Goal: Feedback & Contribution: Contribute content

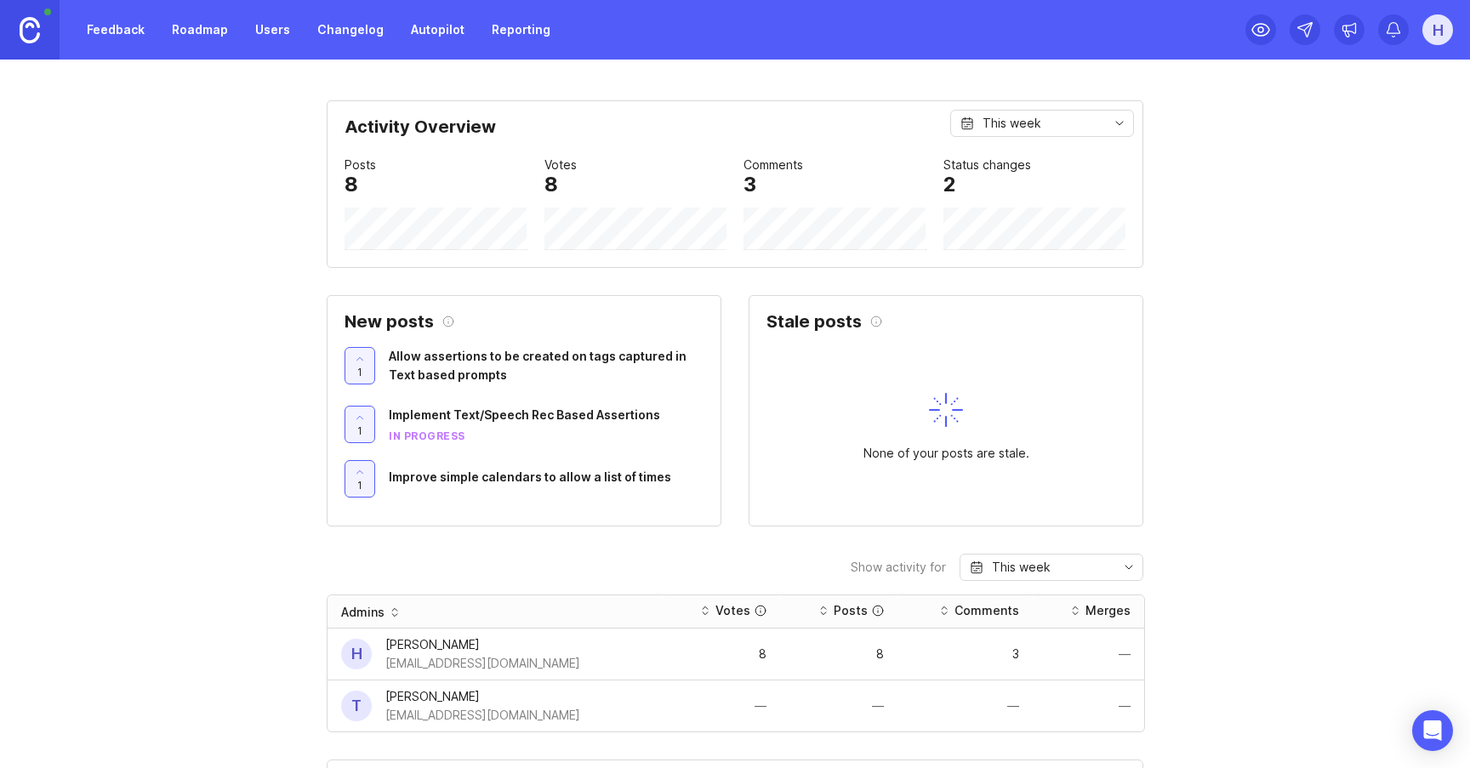
click at [118, 37] on link "Feedback" at bounding box center [116, 29] width 78 height 31
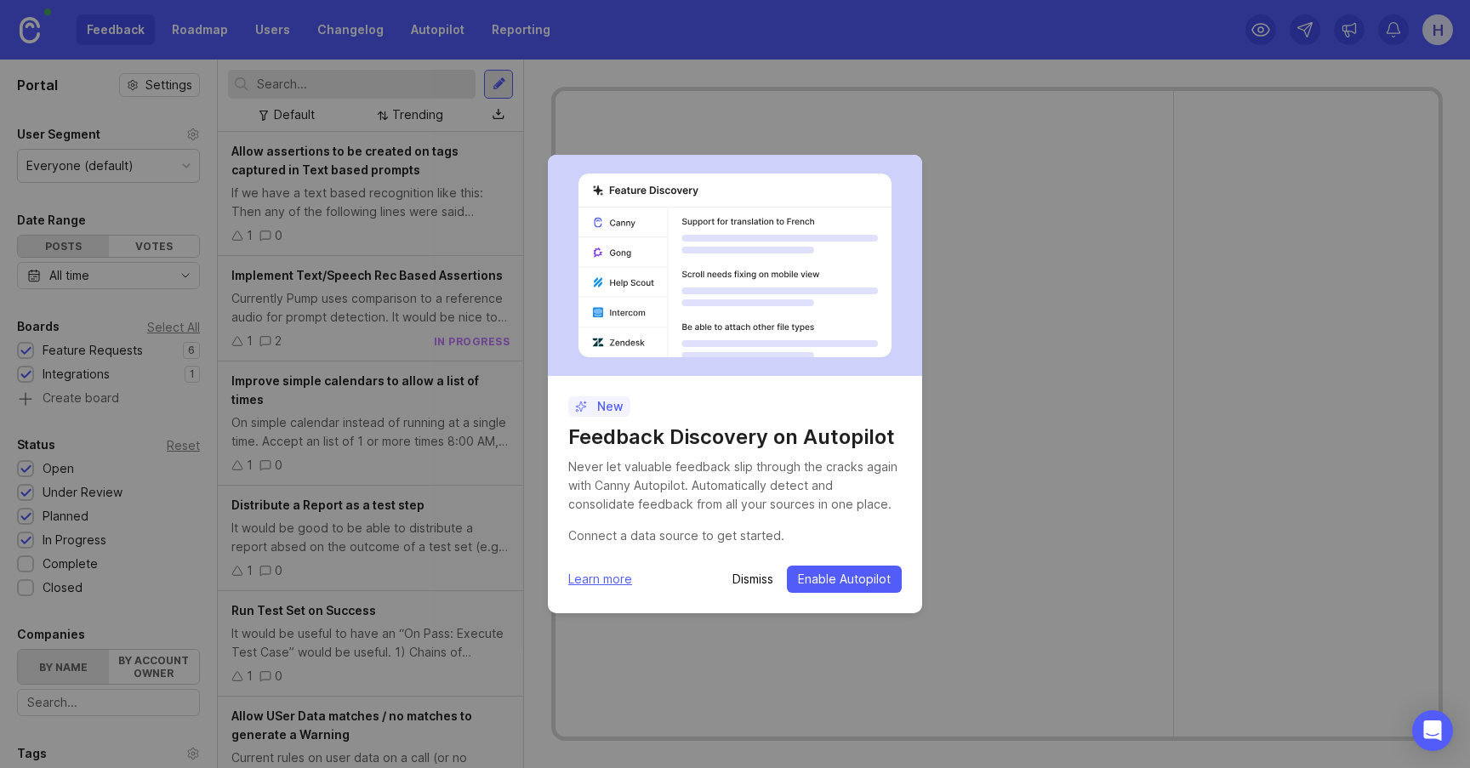
click at [755, 574] on p "Dismiss" at bounding box center [752, 579] width 41 height 17
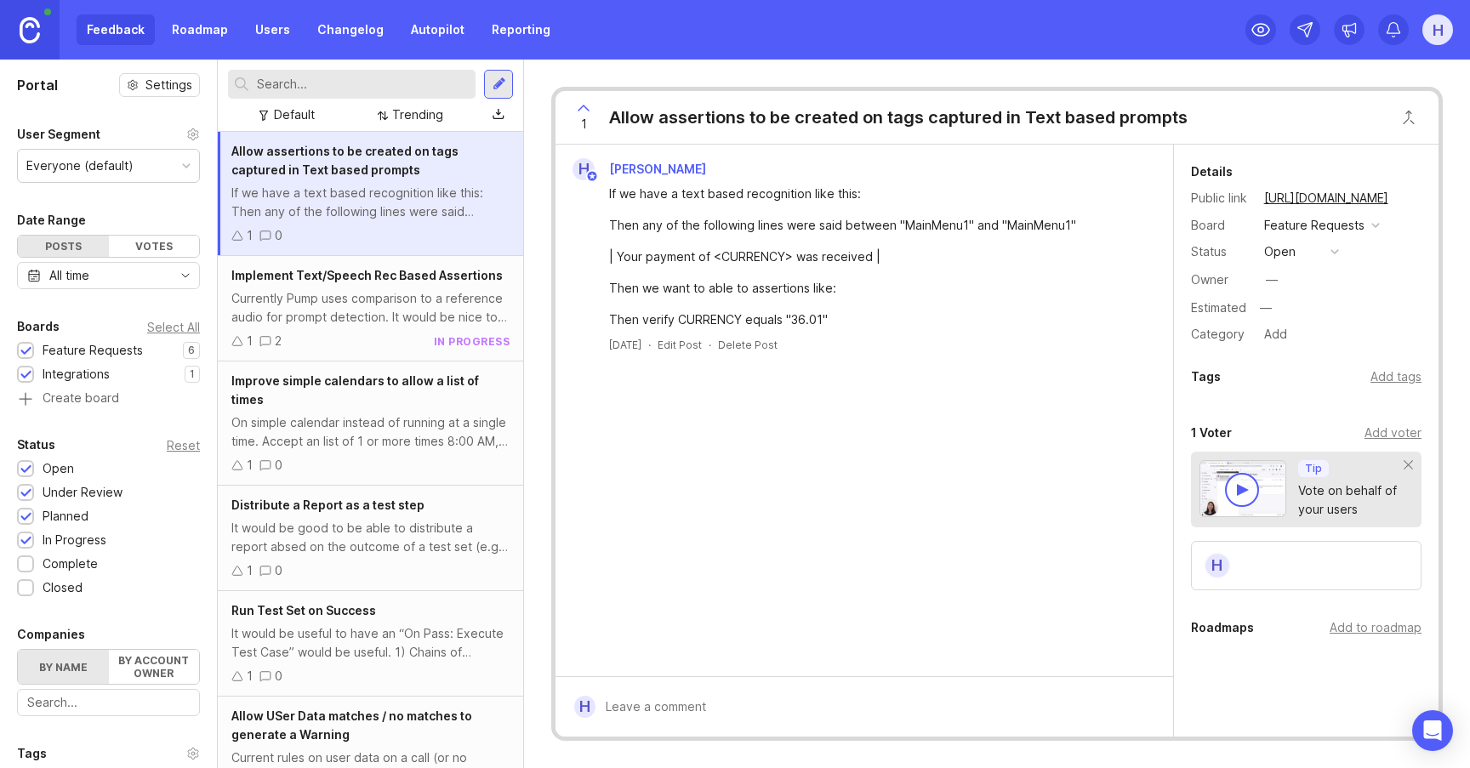
click at [396, 331] on div "Implement Text/Speech Rec Based Assertions Currently Pump uses comparison to a …" at bounding box center [370, 308] width 305 height 105
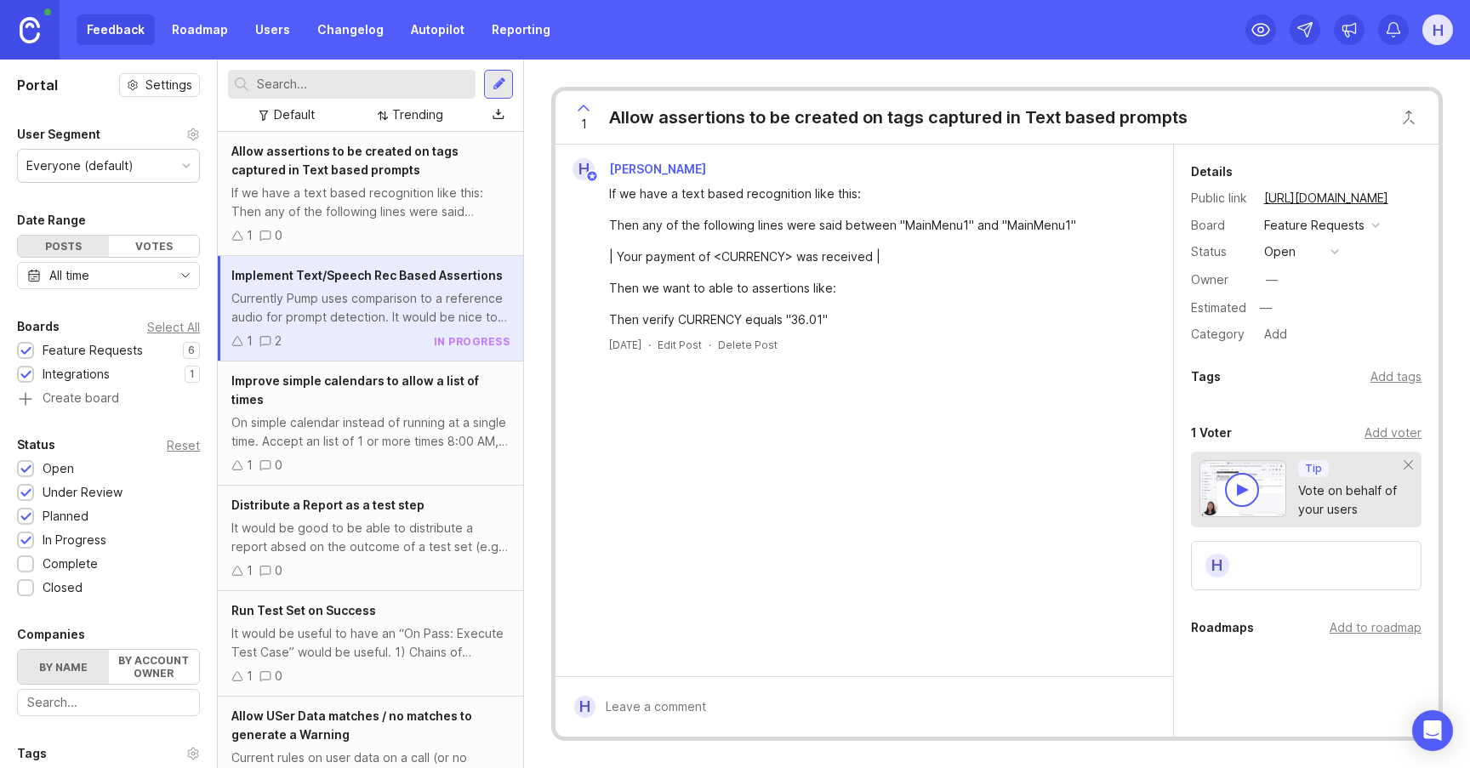
click at [396, 331] on div "Implement Text/Speech Rec Based Assertions Currently Pump uses comparison to a …" at bounding box center [370, 308] width 305 height 105
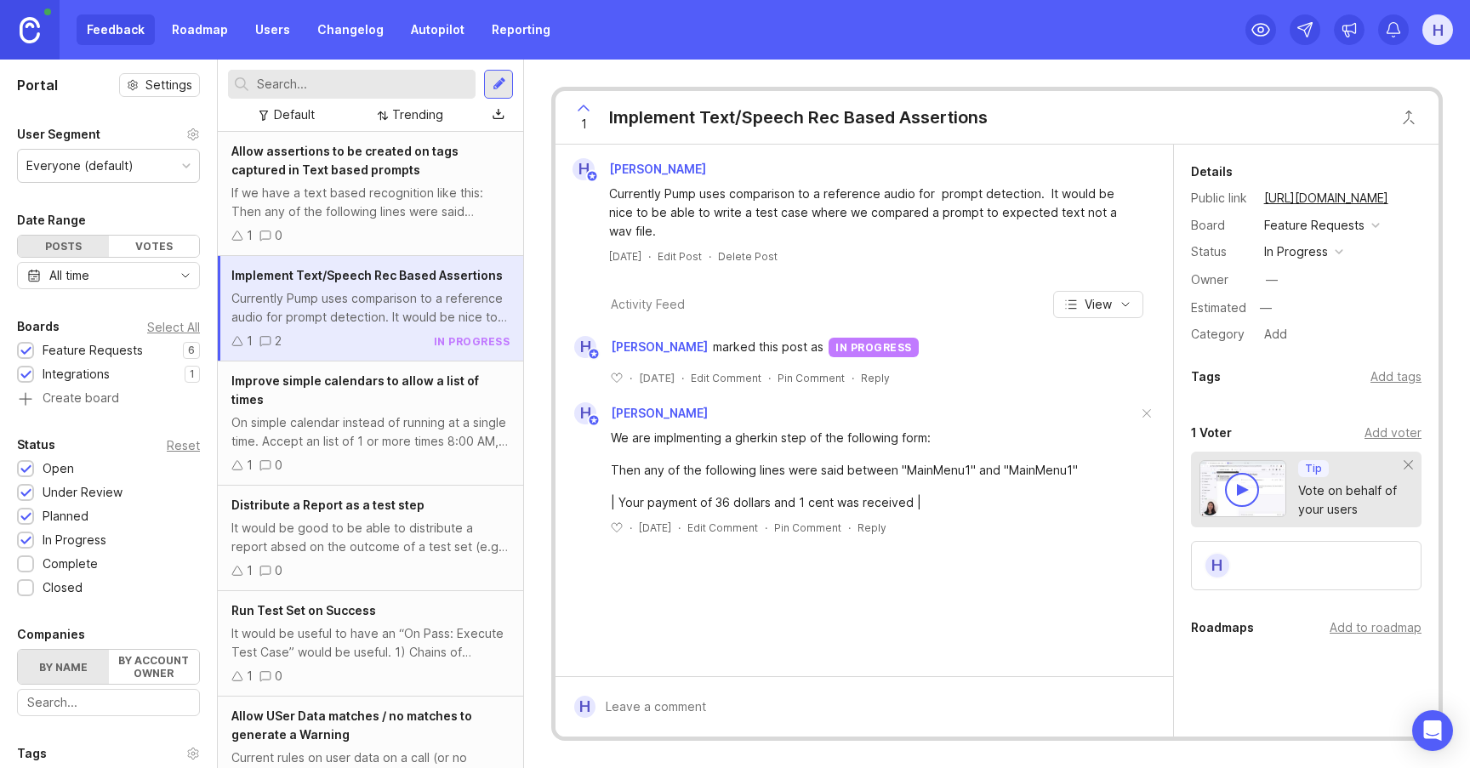
click at [288, 205] on div "If we have a text based recognition like this: Then any of the following lines …" at bounding box center [370, 202] width 278 height 37
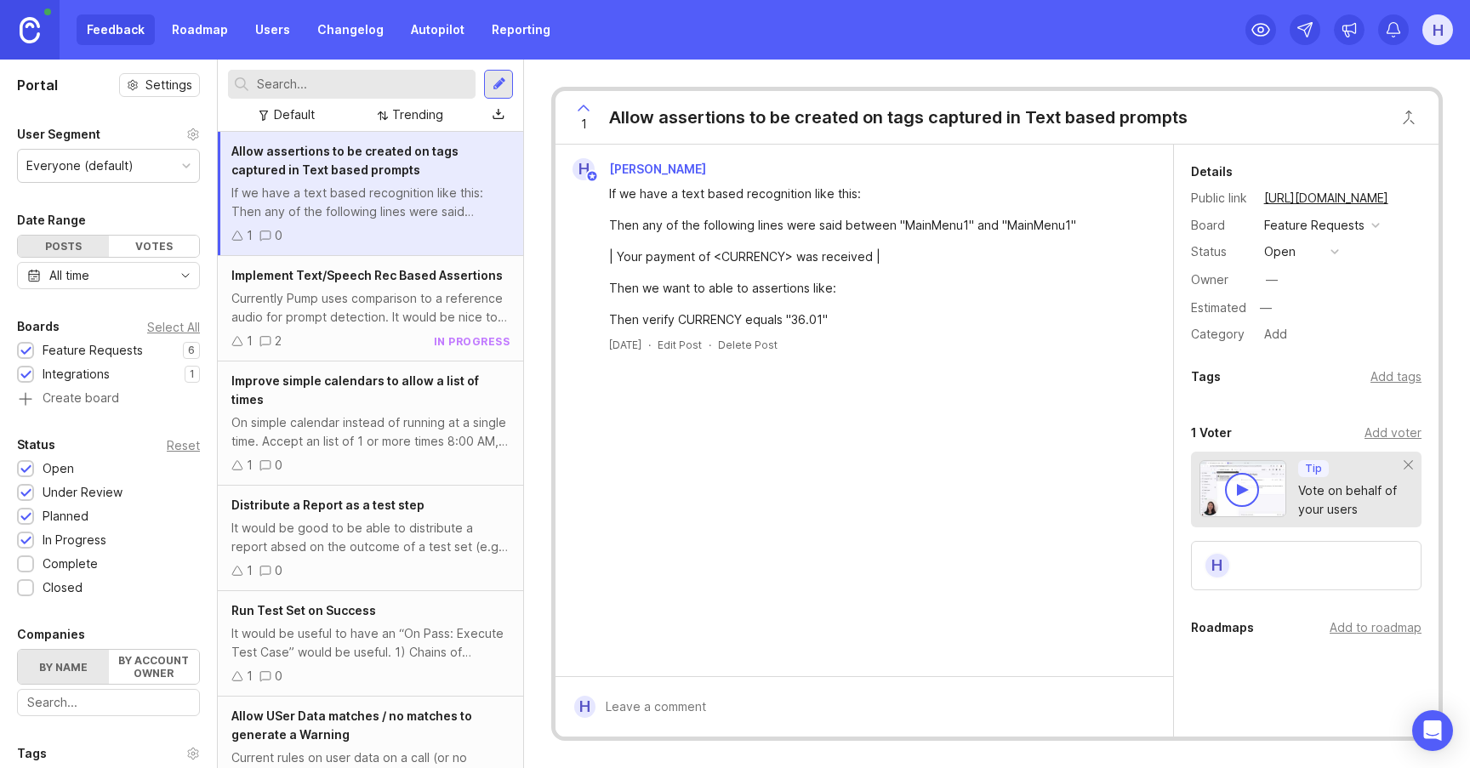
click at [318, 315] on div "Currently Pump uses comparison to a reference audio for prompt detection. It wo…" at bounding box center [370, 307] width 278 height 37
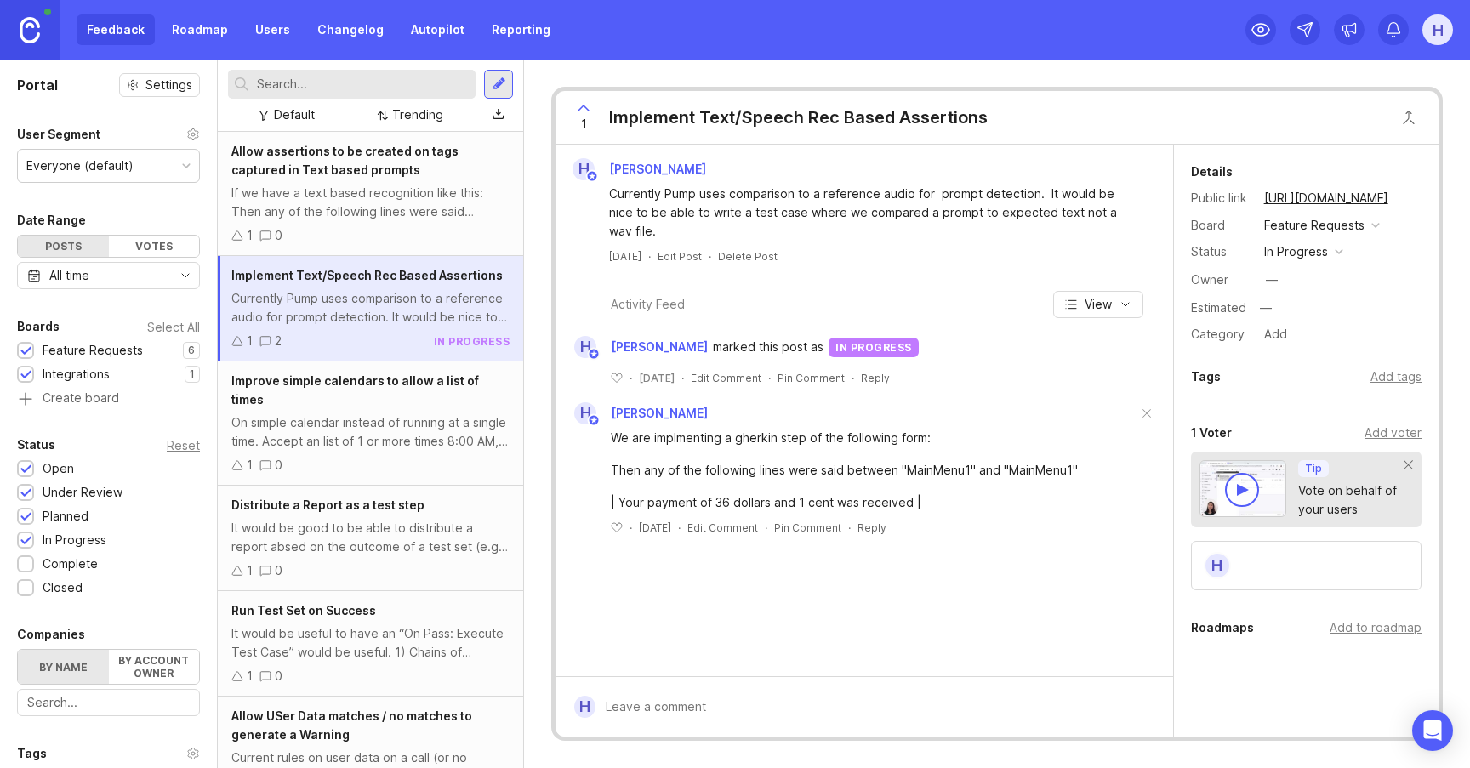
click at [313, 436] on div "Improve simple calendars to allow a list of times On simple calendar instead of…" at bounding box center [370, 424] width 305 height 124
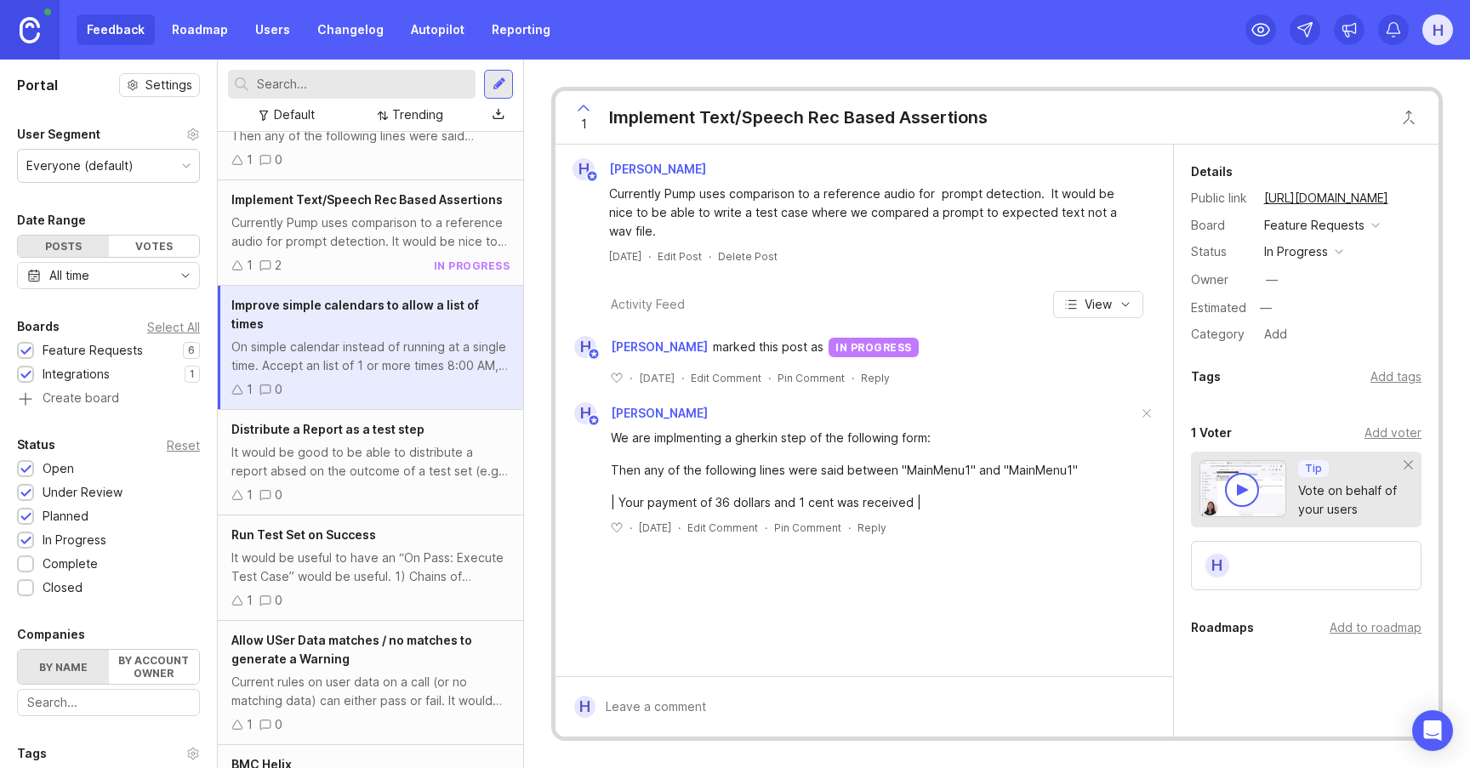
scroll to position [245, 0]
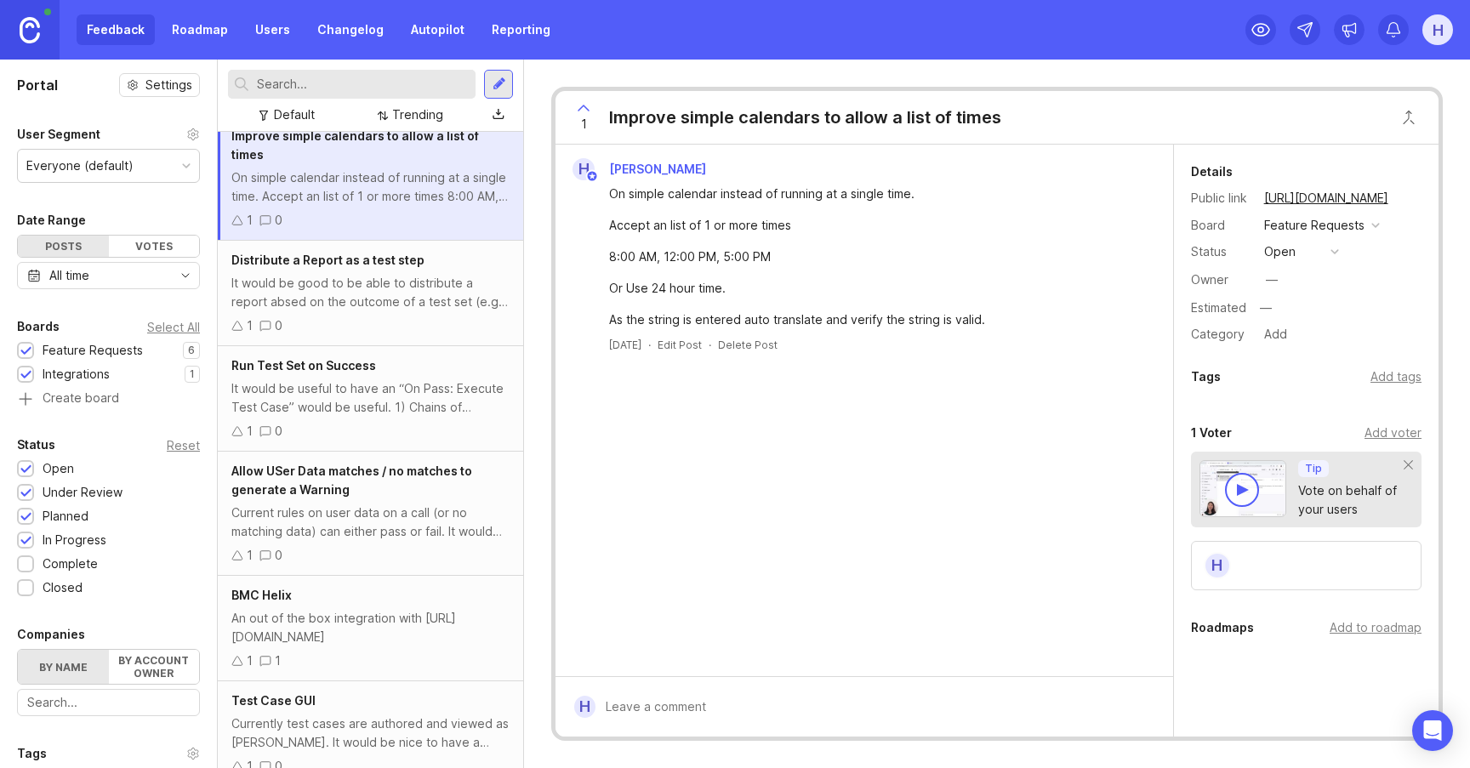
click at [327, 715] on div "Currently test cases are authored and viewed as [PERSON_NAME]. It would be nice…" at bounding box center [370, 733] width 278 height 37
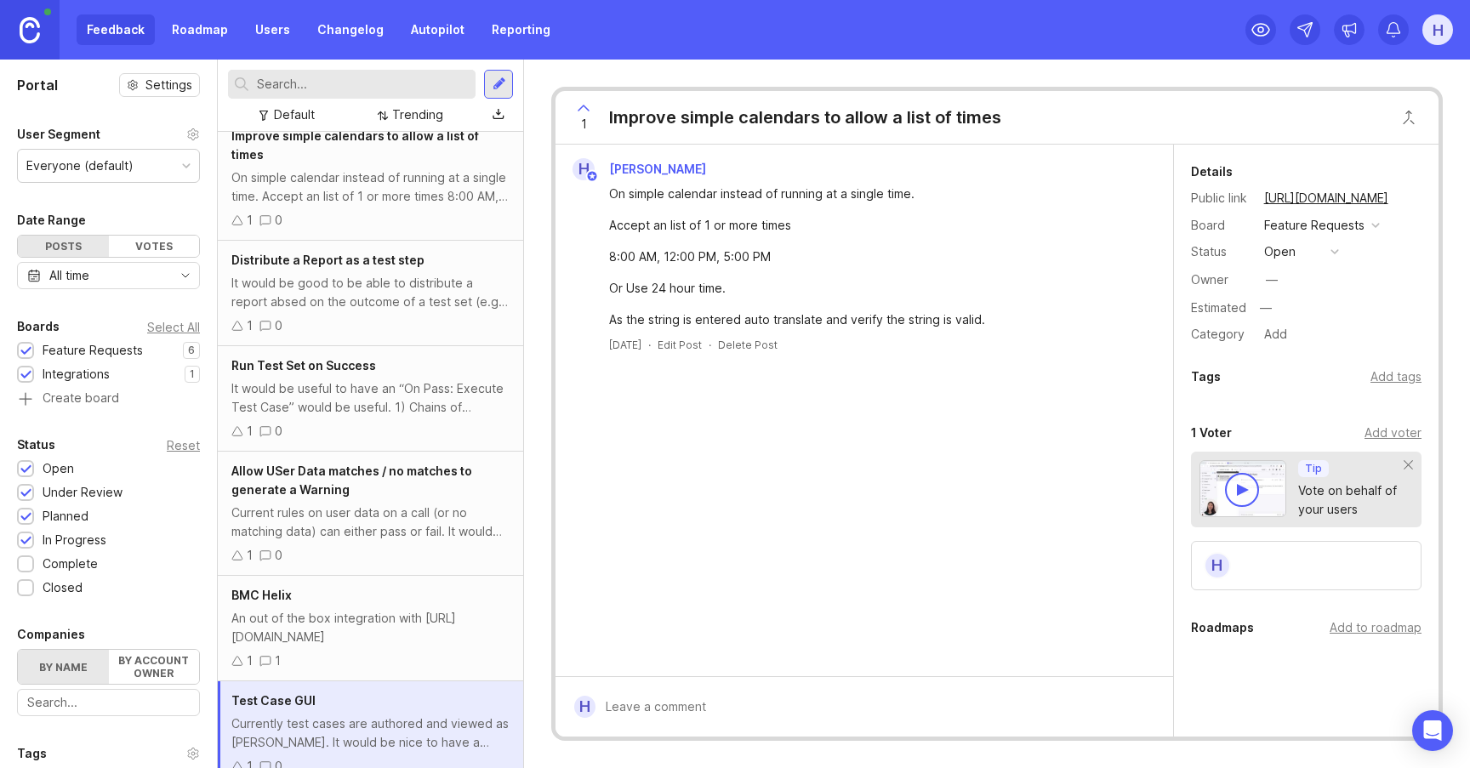
click at [351, 623] on div "An out of the box integration with [URL][DOMAIN_NAME]" at bounding box center [370, 627] width 278 height 37
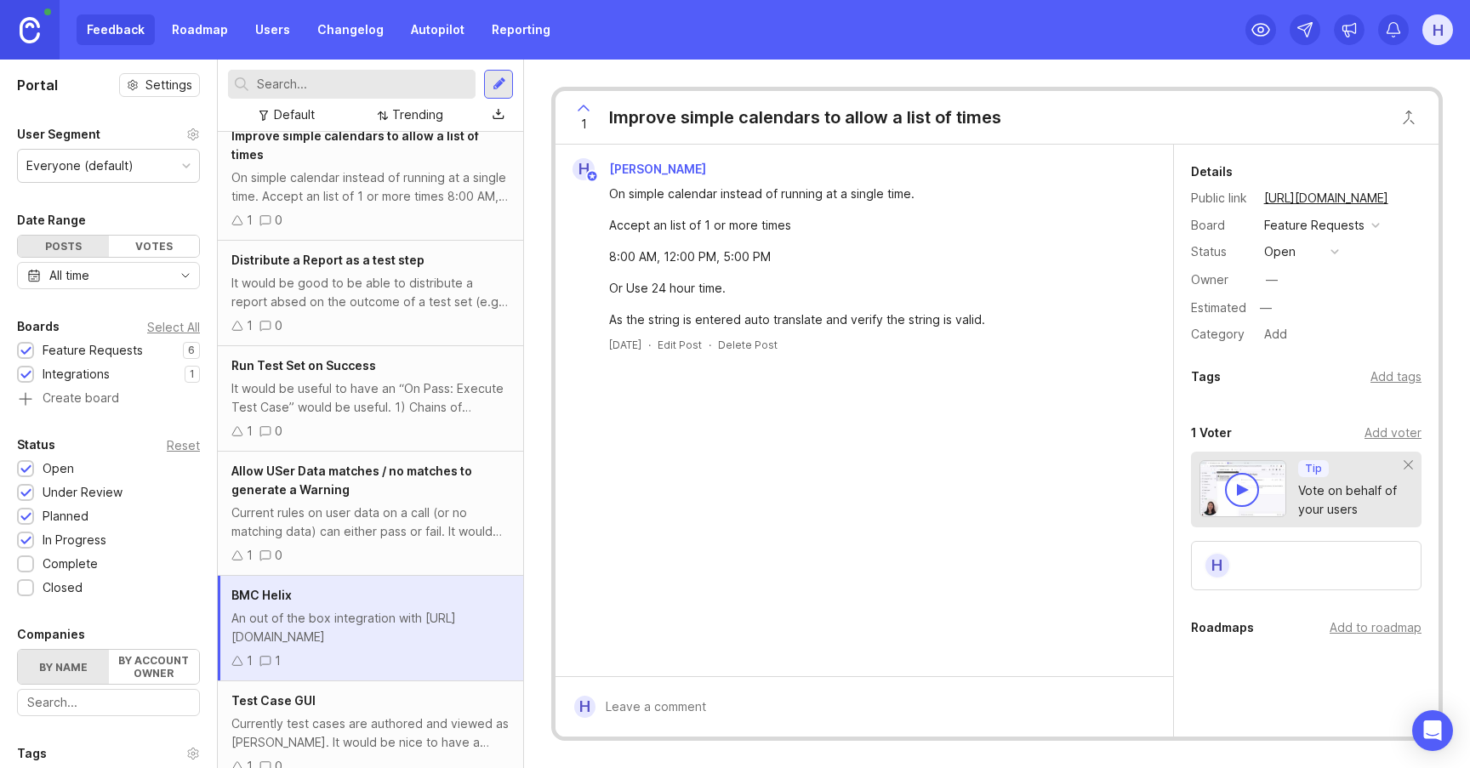
click at [349, 465] on div "Allow USer Data matches / no matches to generate a Warning" at bounding box center [370, 480] width 278 height 37
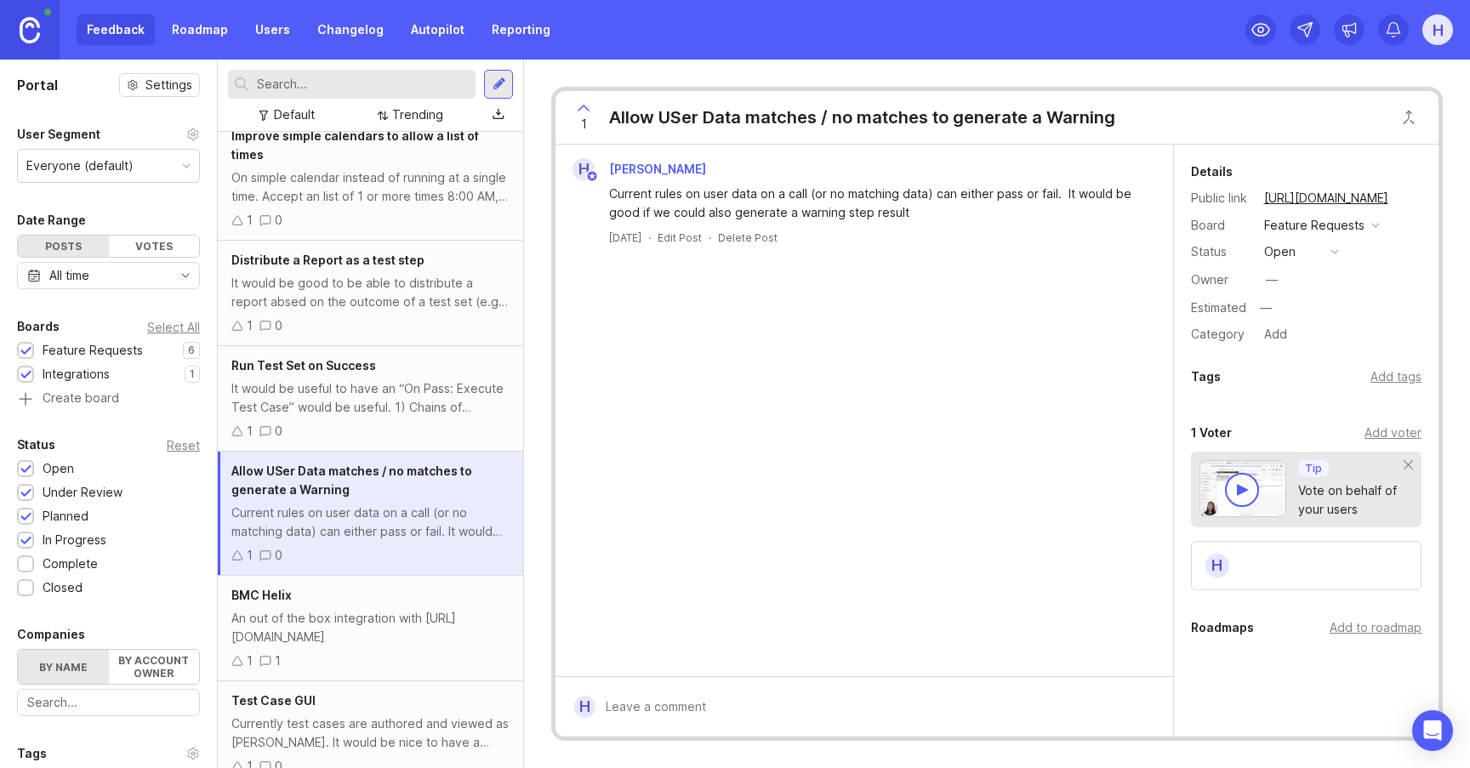
click at [270, 473] on span "Allow USer Data matches / no matches to generate a Warning" at bounding box center [351, 480] width 241 height 33
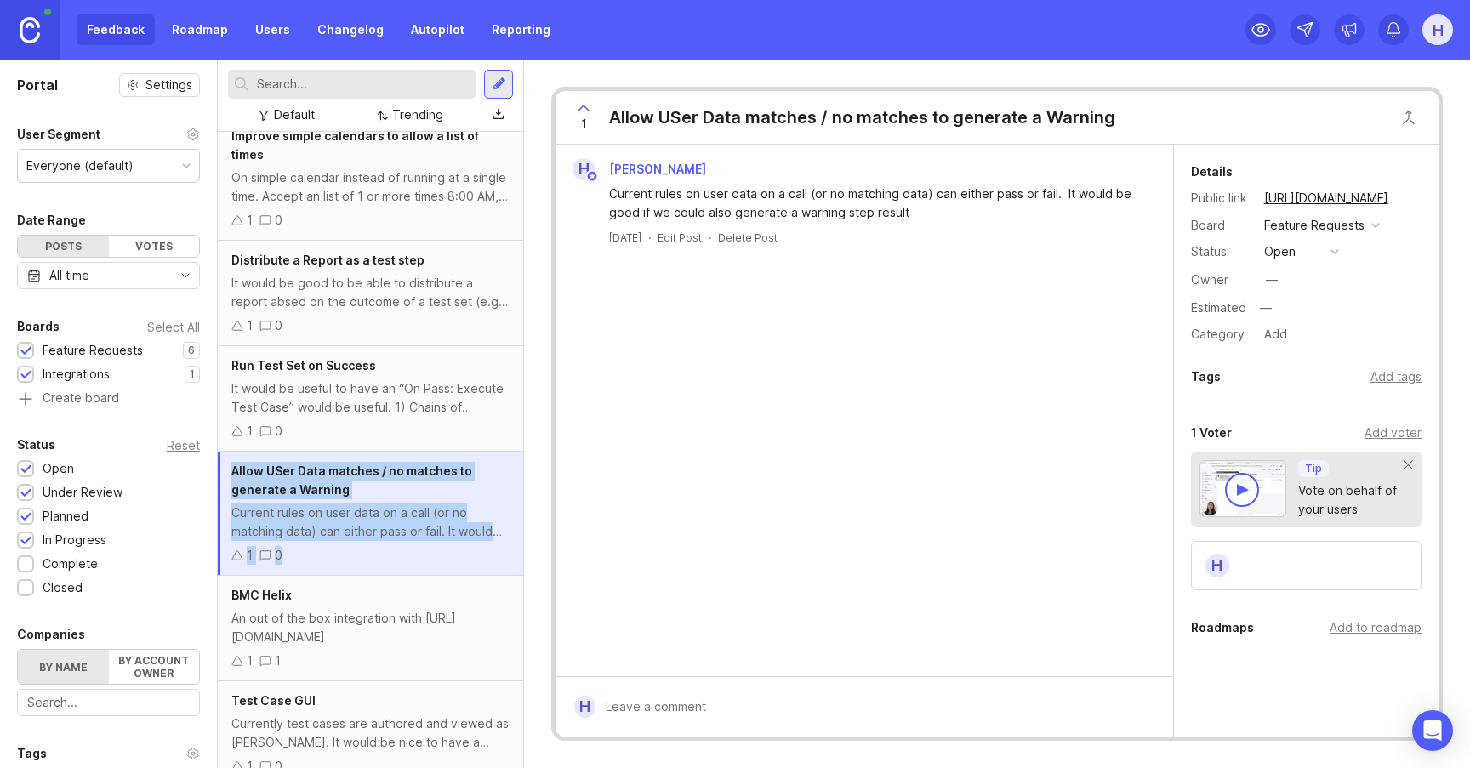
drag, startPoint x: 294, startPoint y: 489, endPoint x: 865, endPoint y: 118, distance: 681.5
click at [865, 118] on div "Portal Settings User Segment Everyone (default) Date Range Posts Votes All time…" at bounding box center [735, 414] width 1470 height 709
click at [1406, 121] on button "Close button" at bounding box center [1409, 117] width 34 height 34
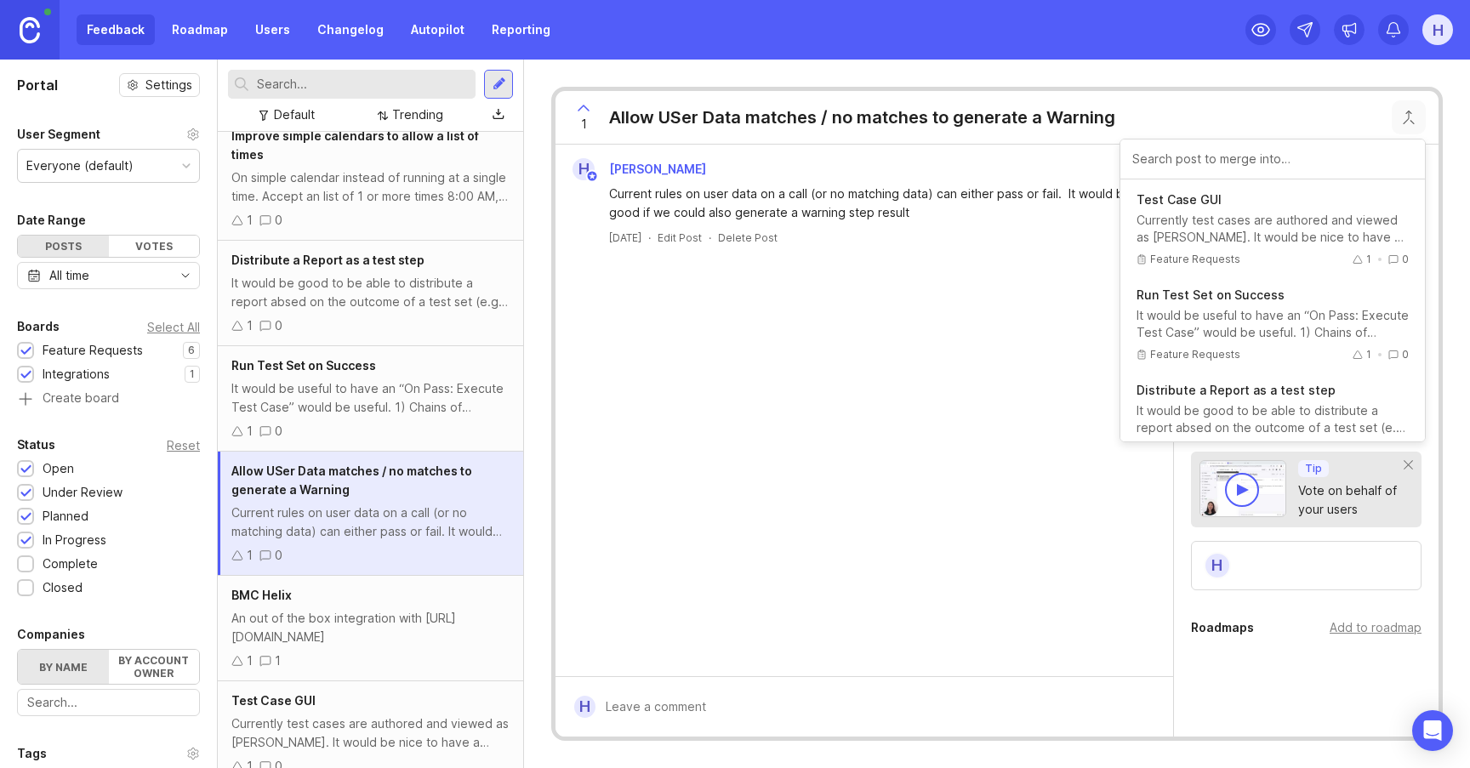
click at [806, 122] on div "Allow USer Data matches / no matches to generate a Warning" at bounding box center [862, 117] width 506 height 24
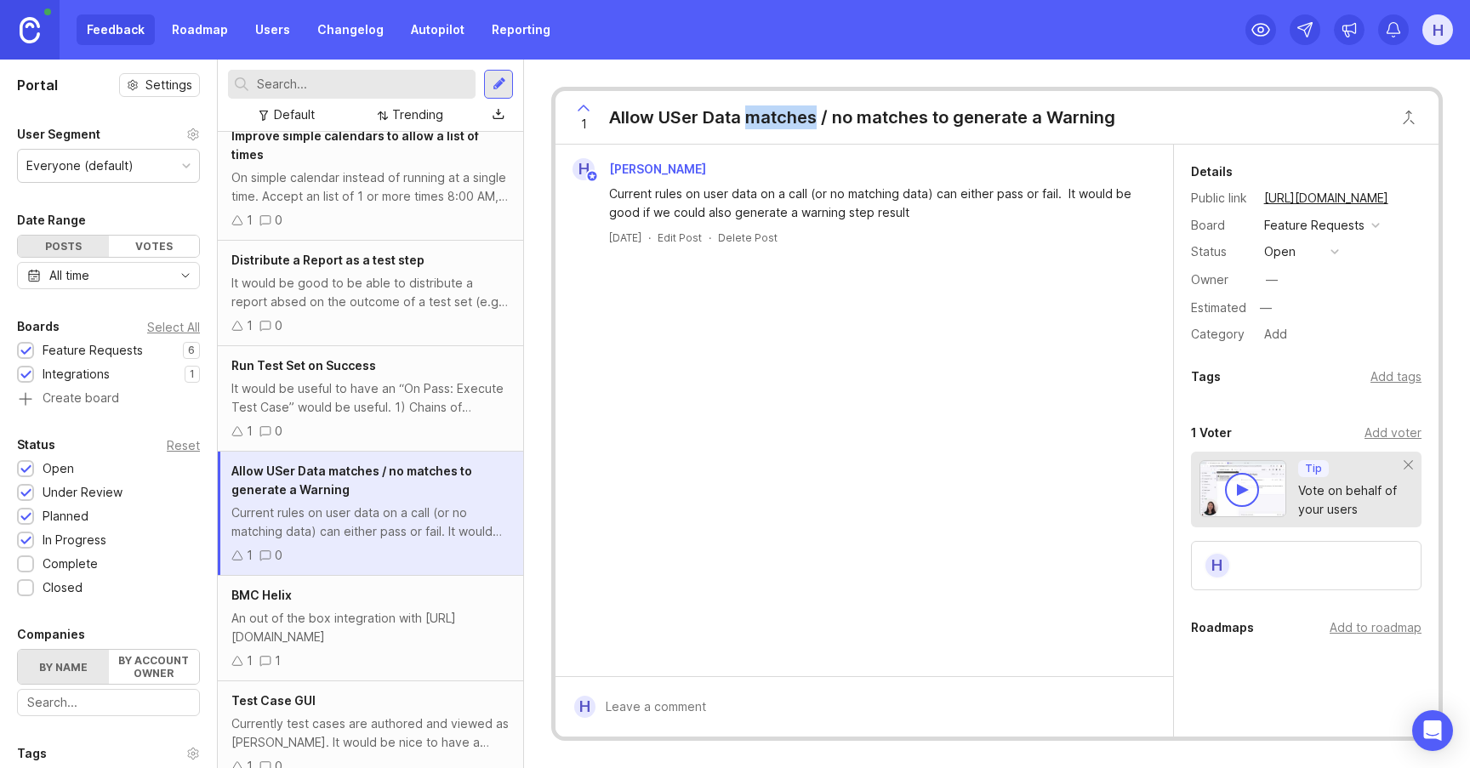
click at [330, 33] on link "Changelog" at bounding box center [350, 29] width 87 height 31
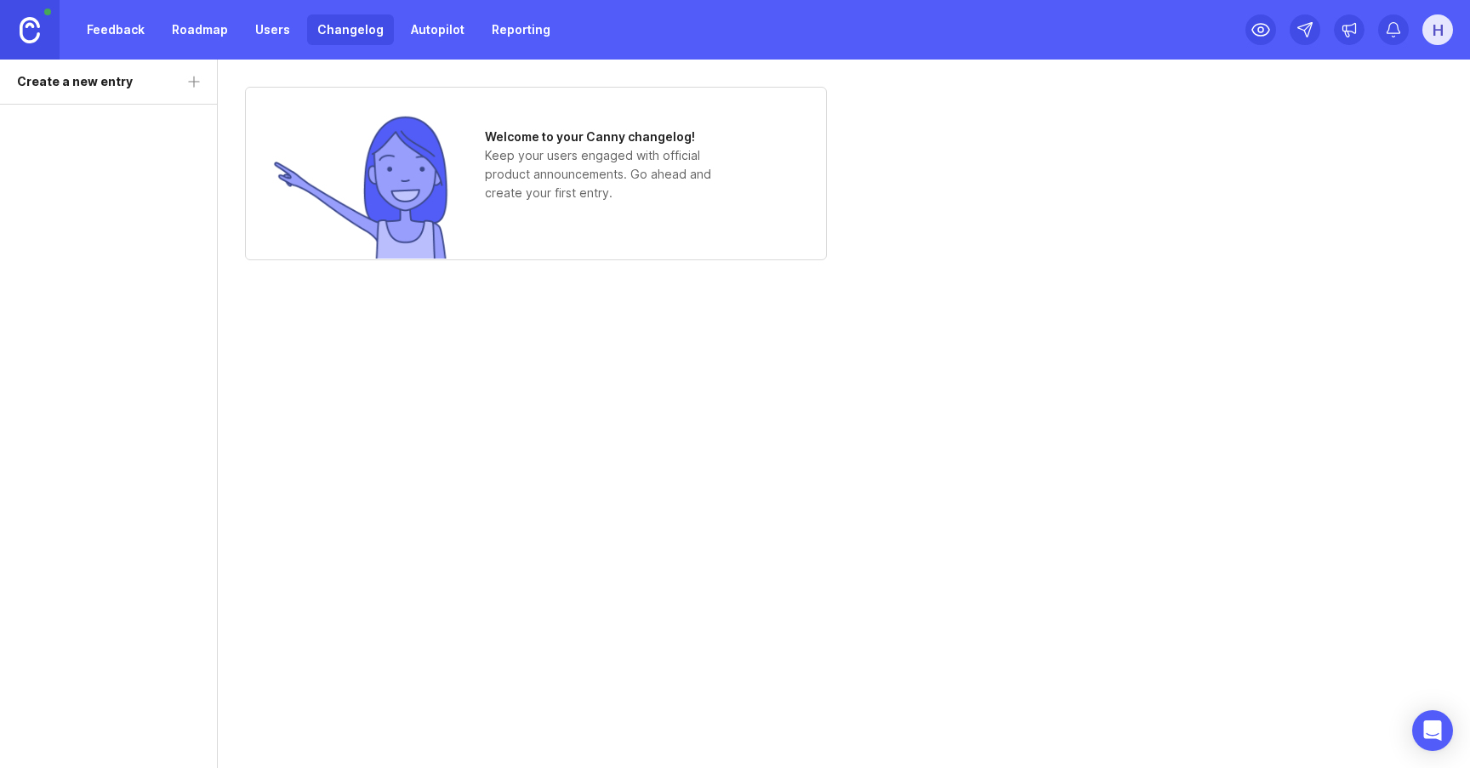
click at [425, 29] on link "Autopilot" at bounding box center [438, 29] width 74 height 31
click at [1257, 34] on icon at bounding box center [1261, 30] width 20 height 20
click at [129, 31] on link "Feedback" at bounding box center [116, 29] width 78 height 31
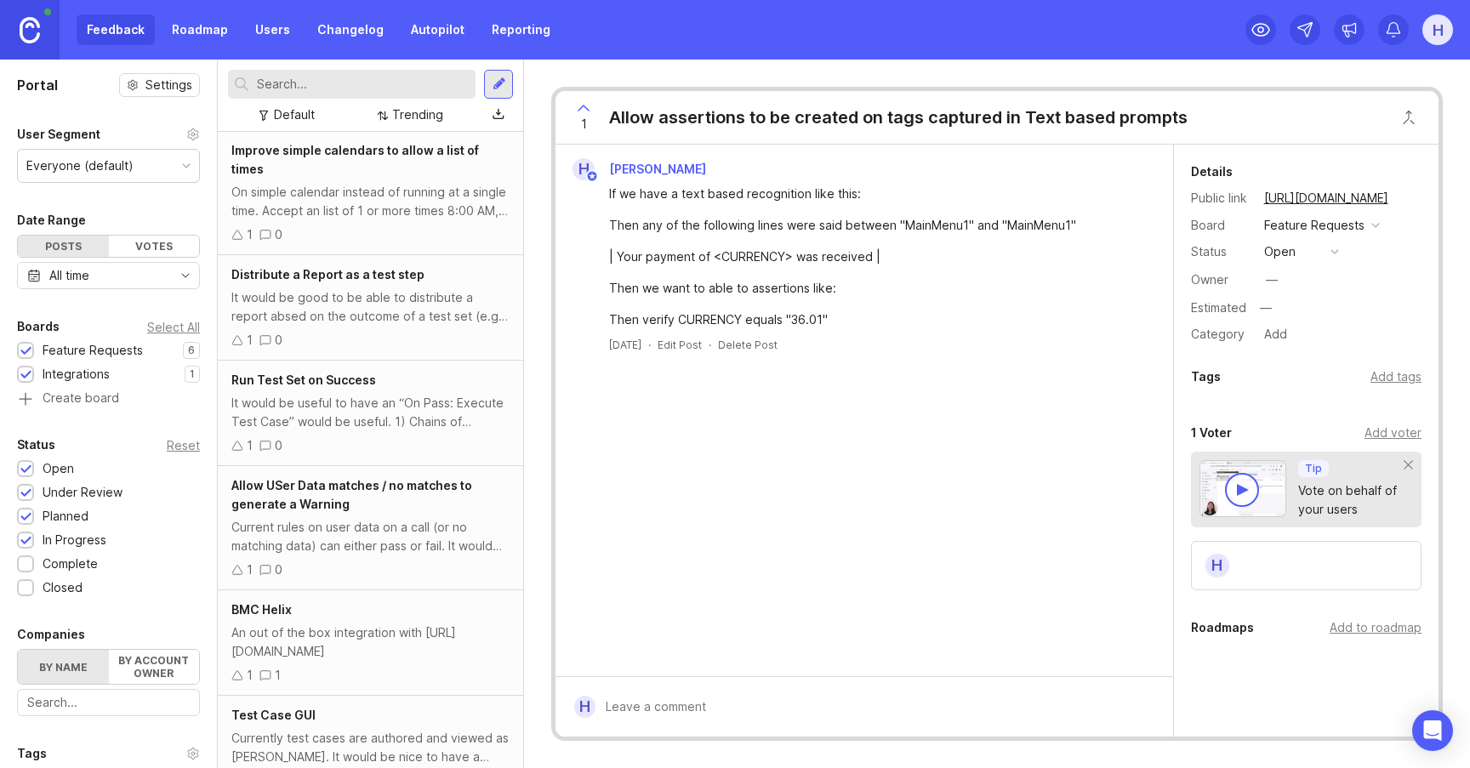
scroll to position [245, 0]
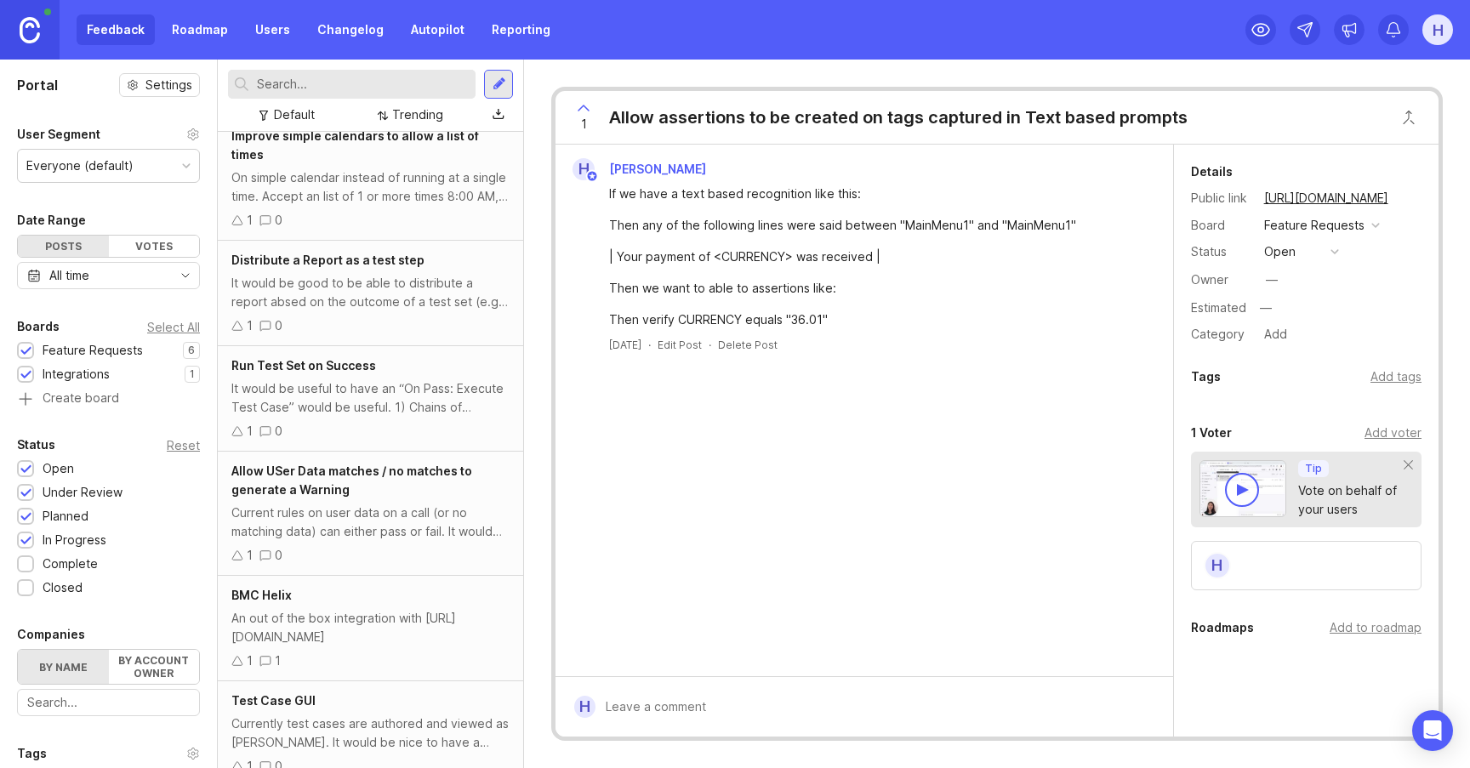
click at [265, 464] on span "Allow USer Data matches / no matches to generate a Warning" at bounding box center [351, 480] width 241 height 33
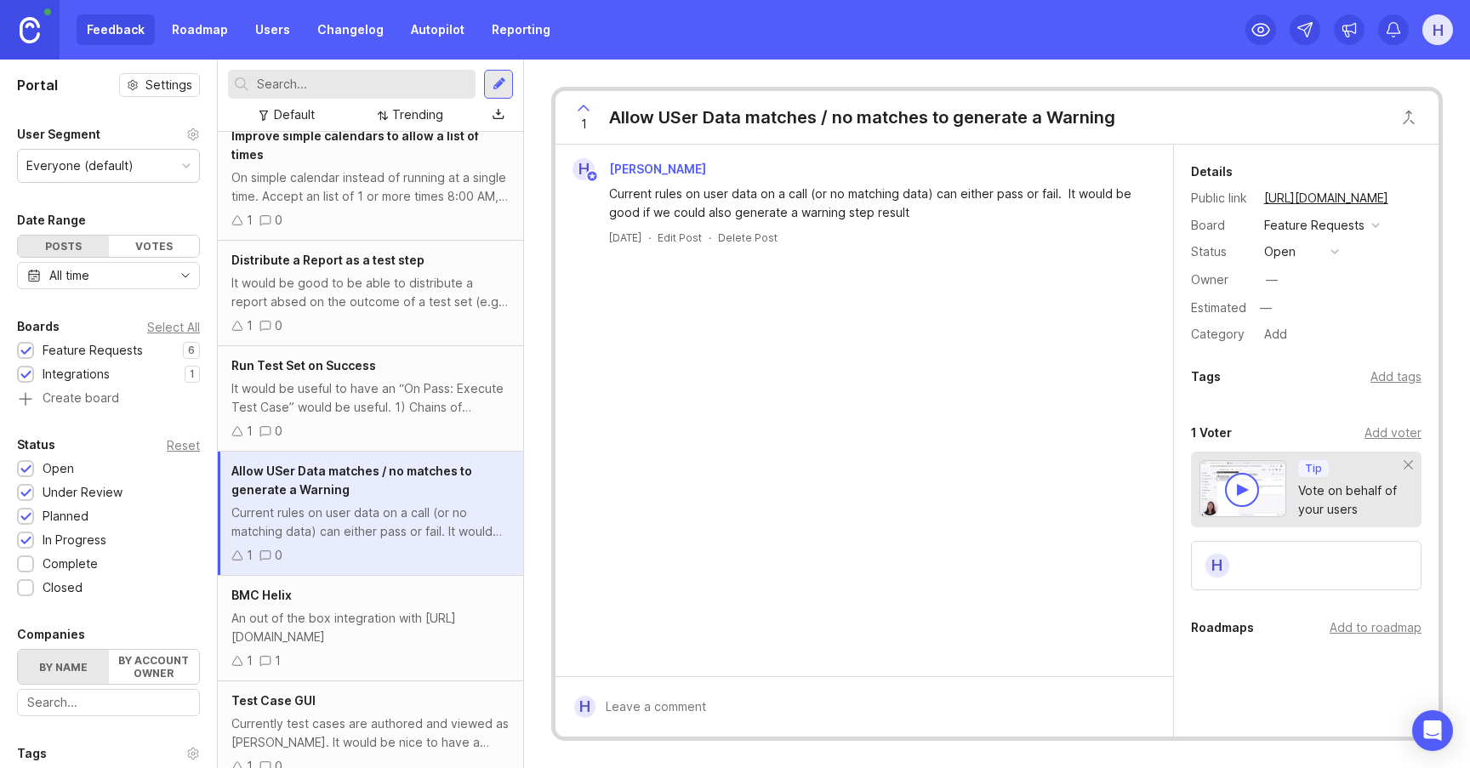
click at [675, 111] on div "Allow USer Data matches / no matches to generate a Warning" at bounding box center [862, 117] width 506 height 24
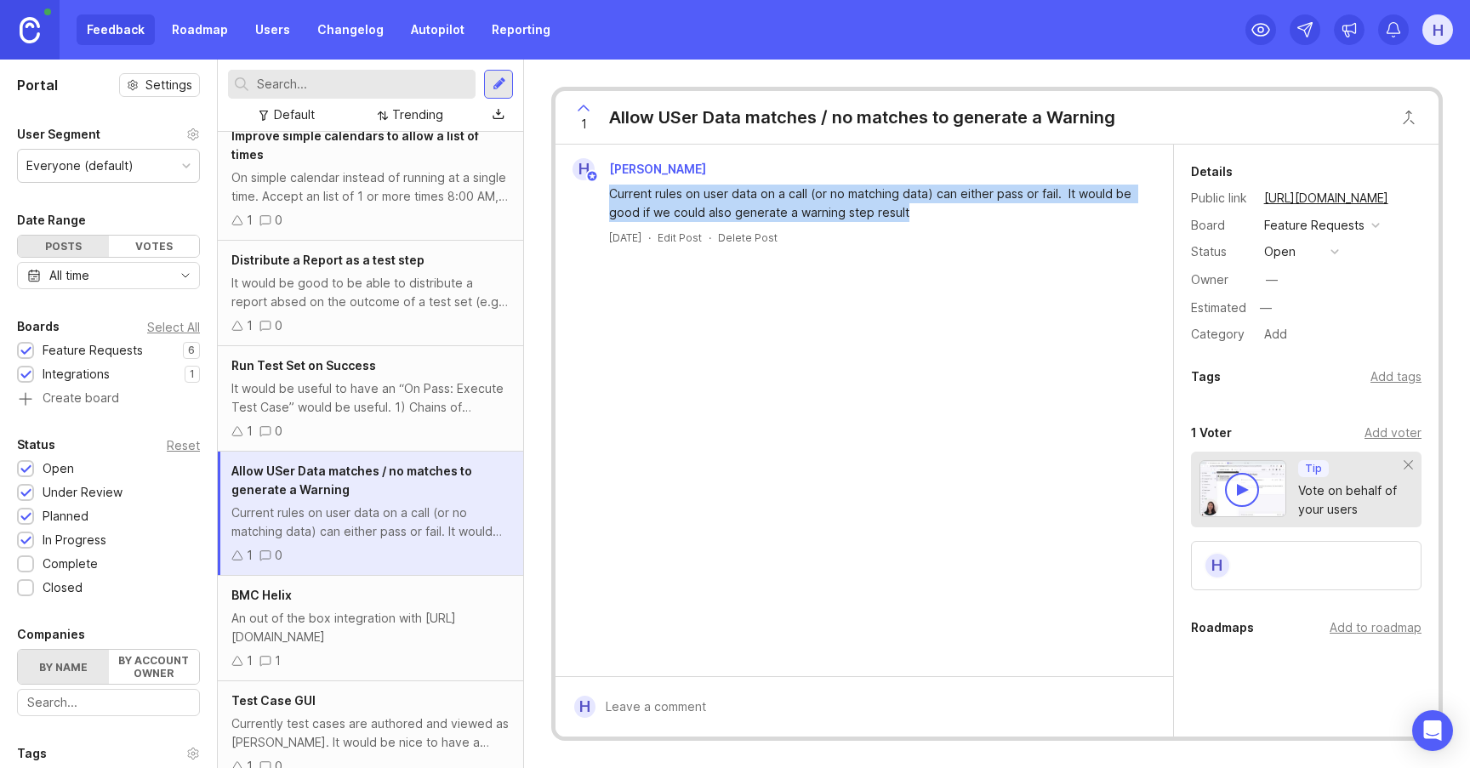
drag, startPoint x: 911, startPoint y: 216, endPoint x: 605, endPoint y: 194, distance: 307.1
click at [605, 194] on div "Current rules on user data on a call (or no matching data) can either pass or f…" at bounding box center [864, 201] width 604 height 42
copy div "Current rules on user data on a call (or no matching data) can either pass or f…"
click at [1297, 255] on button "open" at bounding box center [1301, 252] width 85 height 22
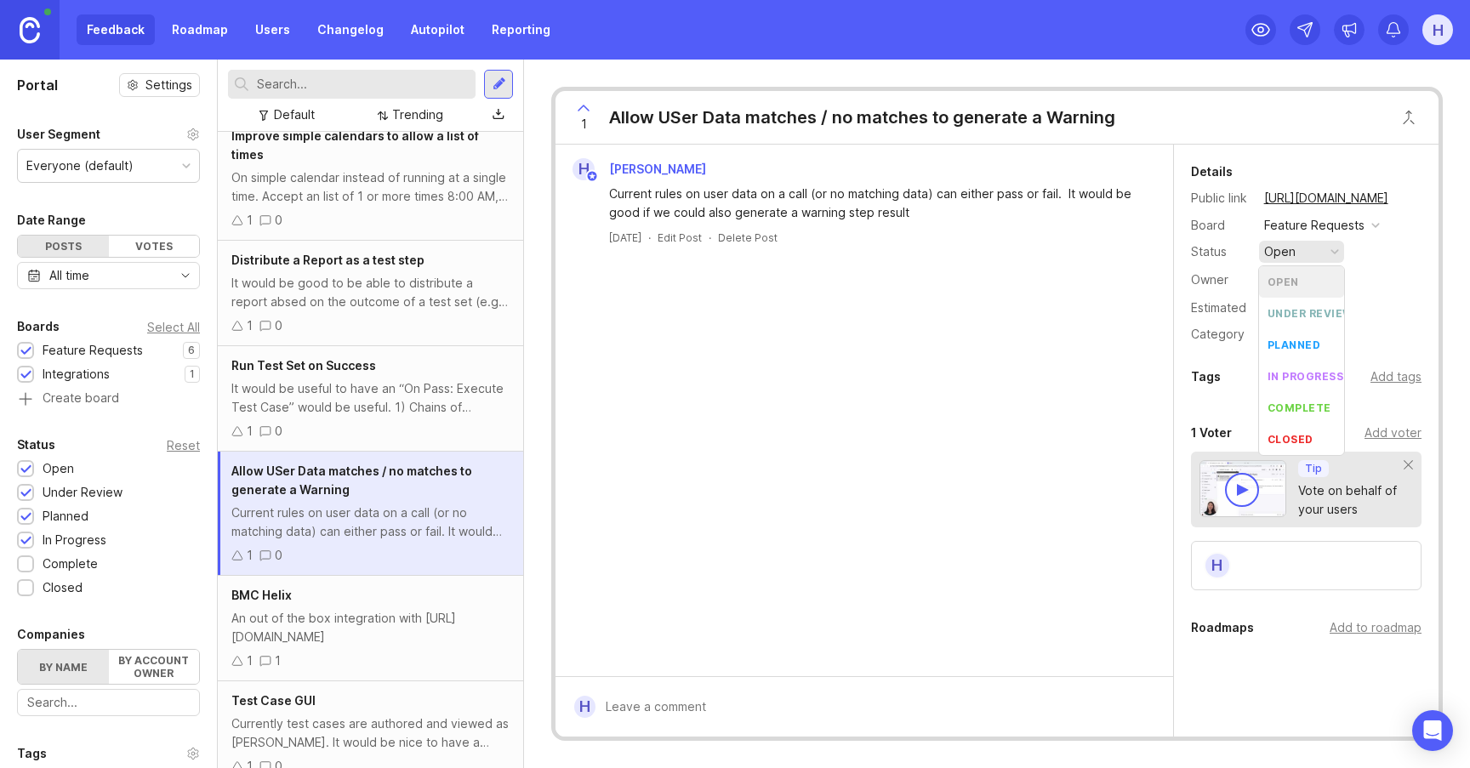
click at [934, 247] on div "H [PERSON_NAME] Current rules on user data on a call (or no matching data) can …" at bounding box center [865, 202] width 618 height 114
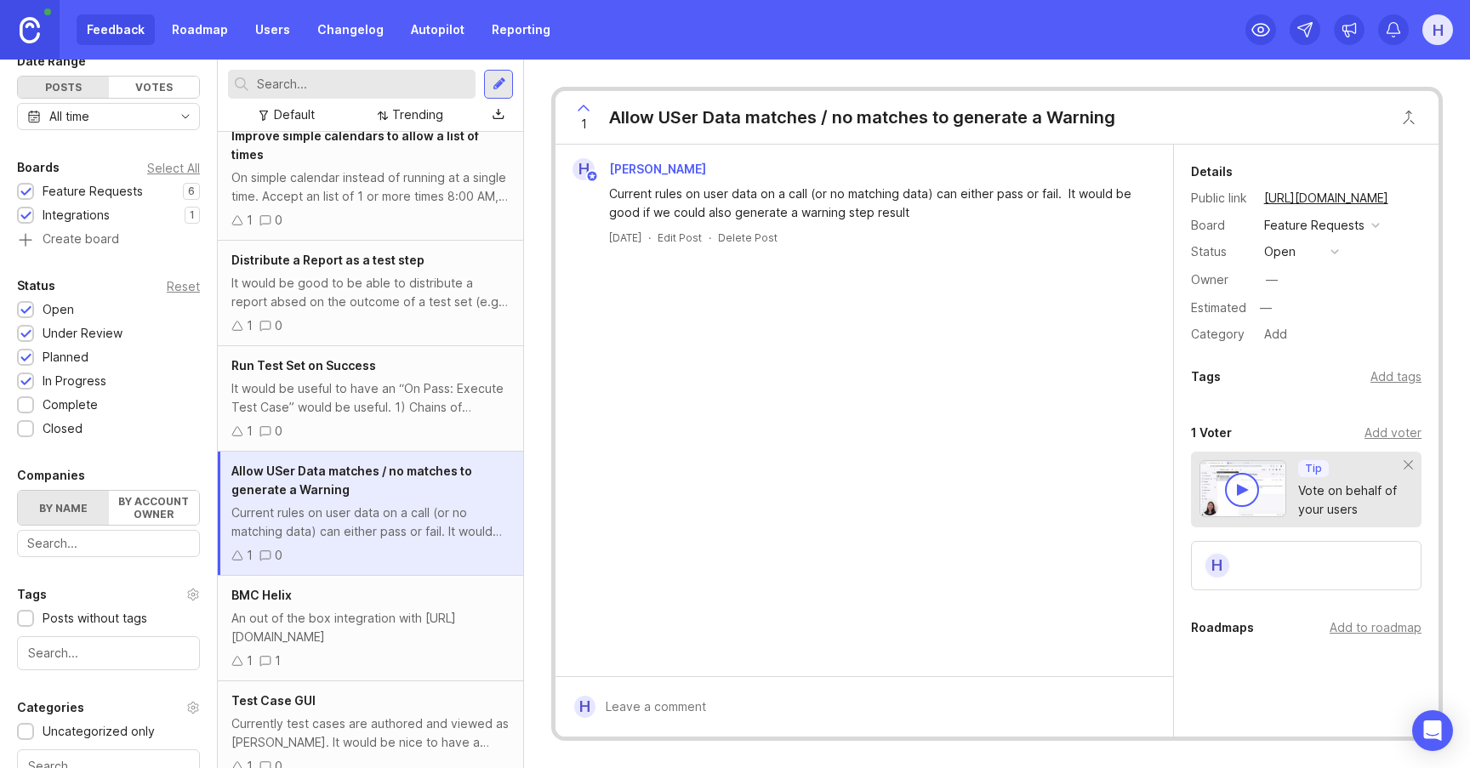
scroll to position [313, 0]
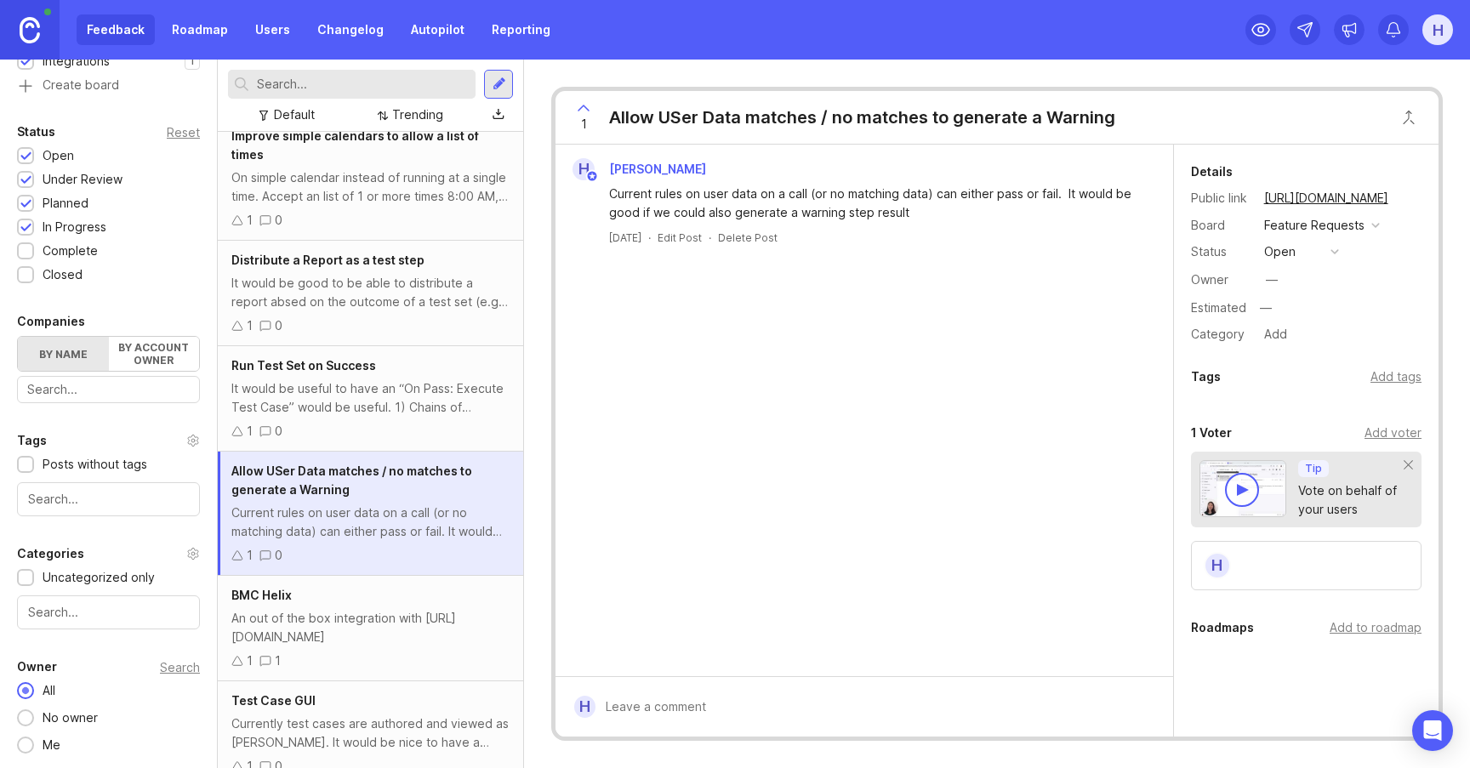
click at [26, 716] on div at bounding box center [24, 717] width 9 height 9
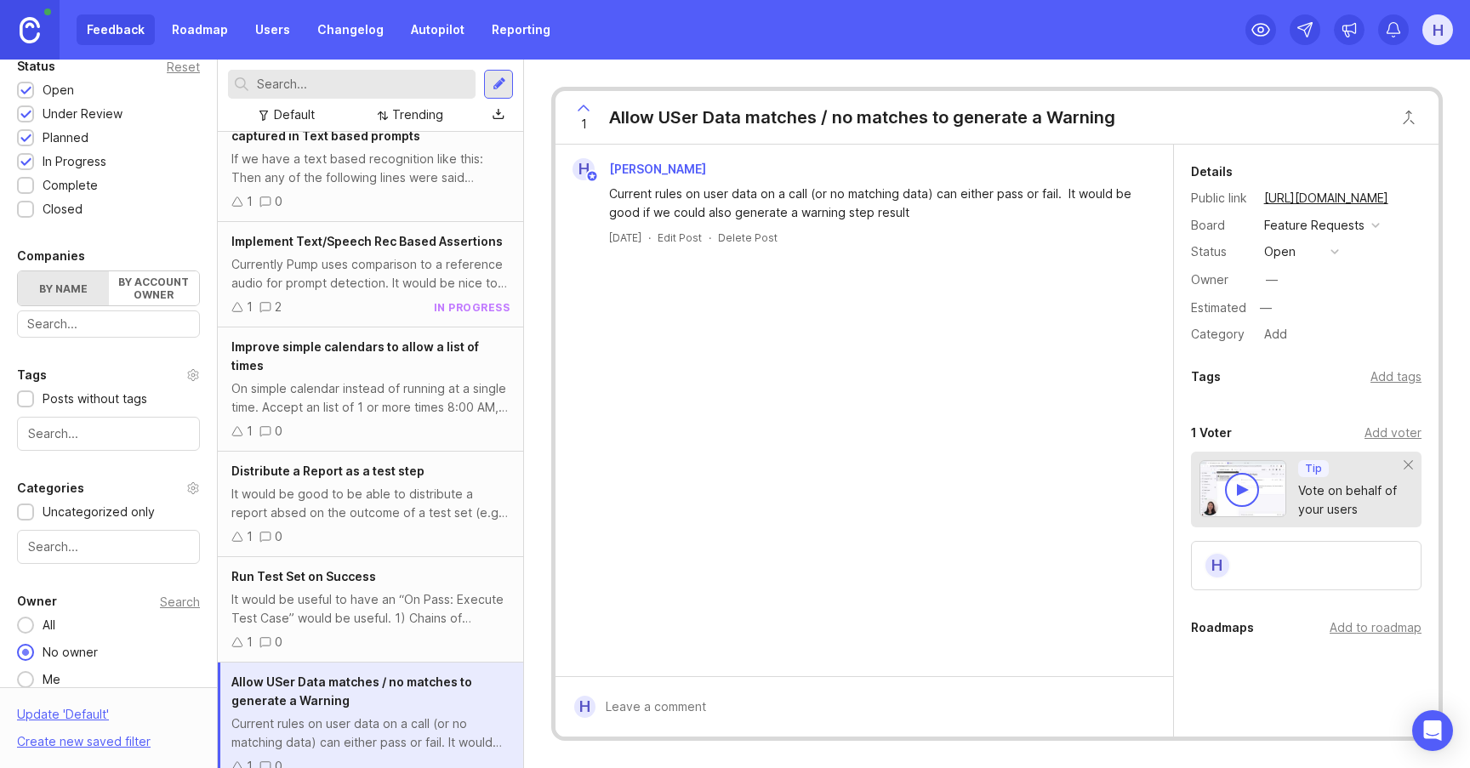
scroll to position [394, 0]
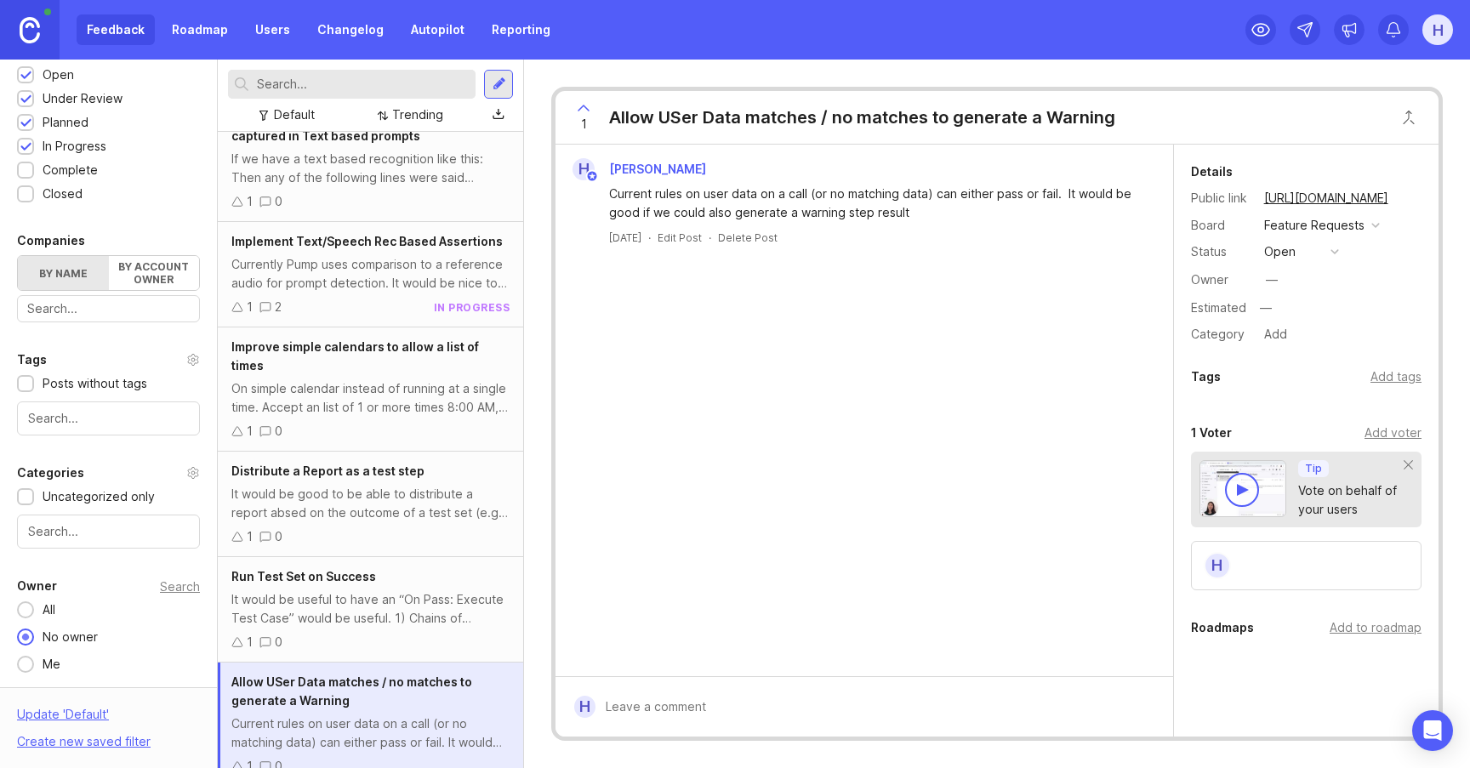
click at [30, 669] on div at bounding box center [25, 664] width 17 height 17
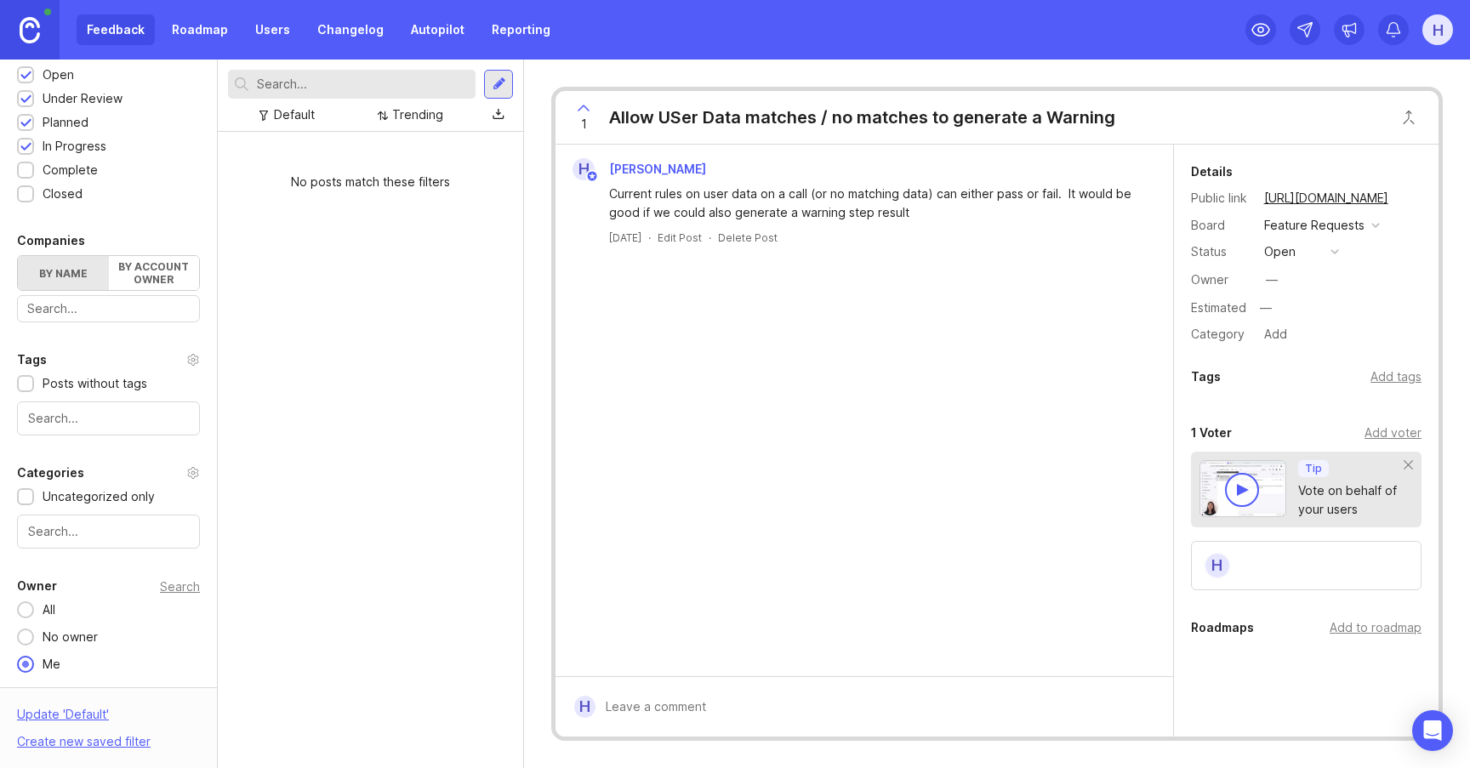
click at [27, 611] on div at bounding box center [24, 609] width 9 height 9
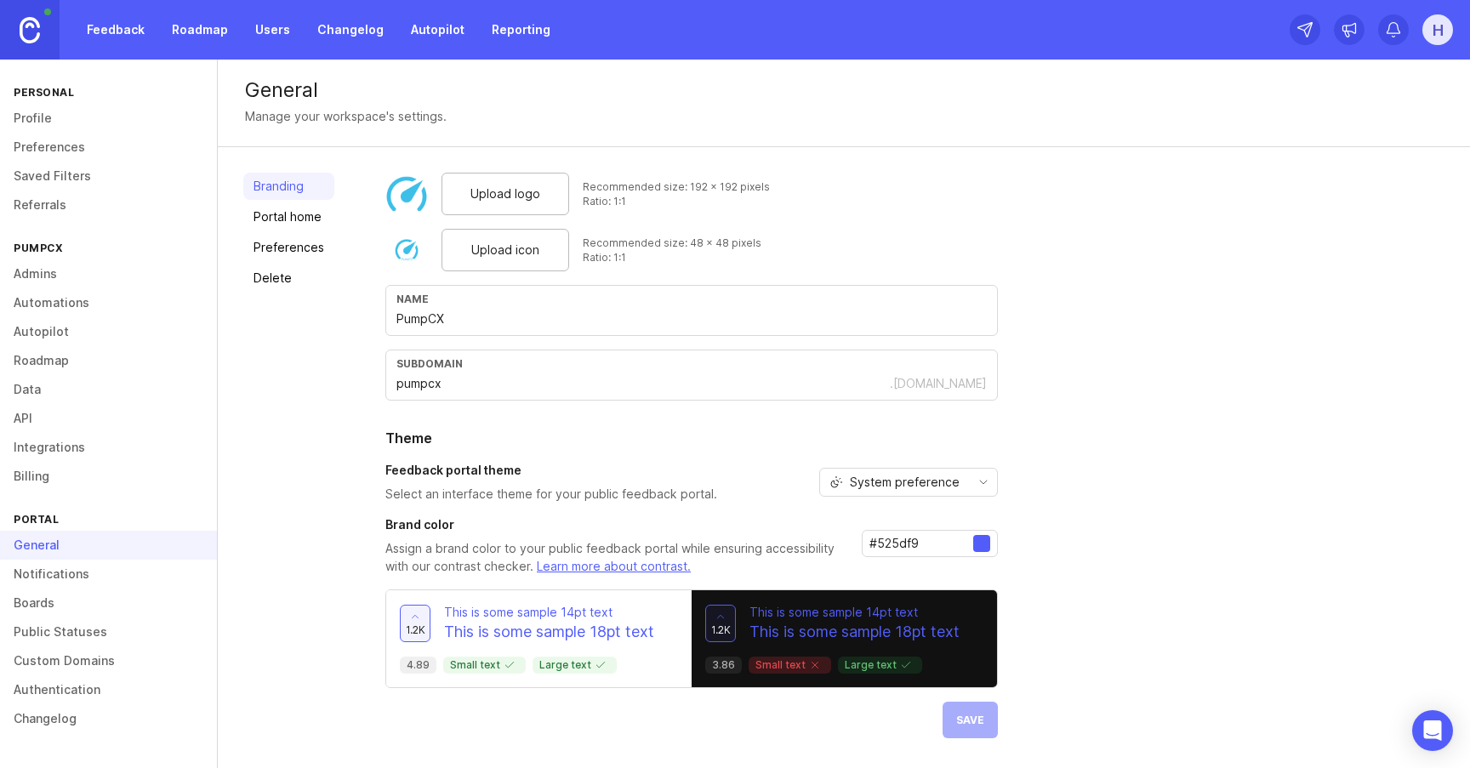
click at [185, 40] on link "Roadmap" at bounding box center [200, 29] width 77 height 31
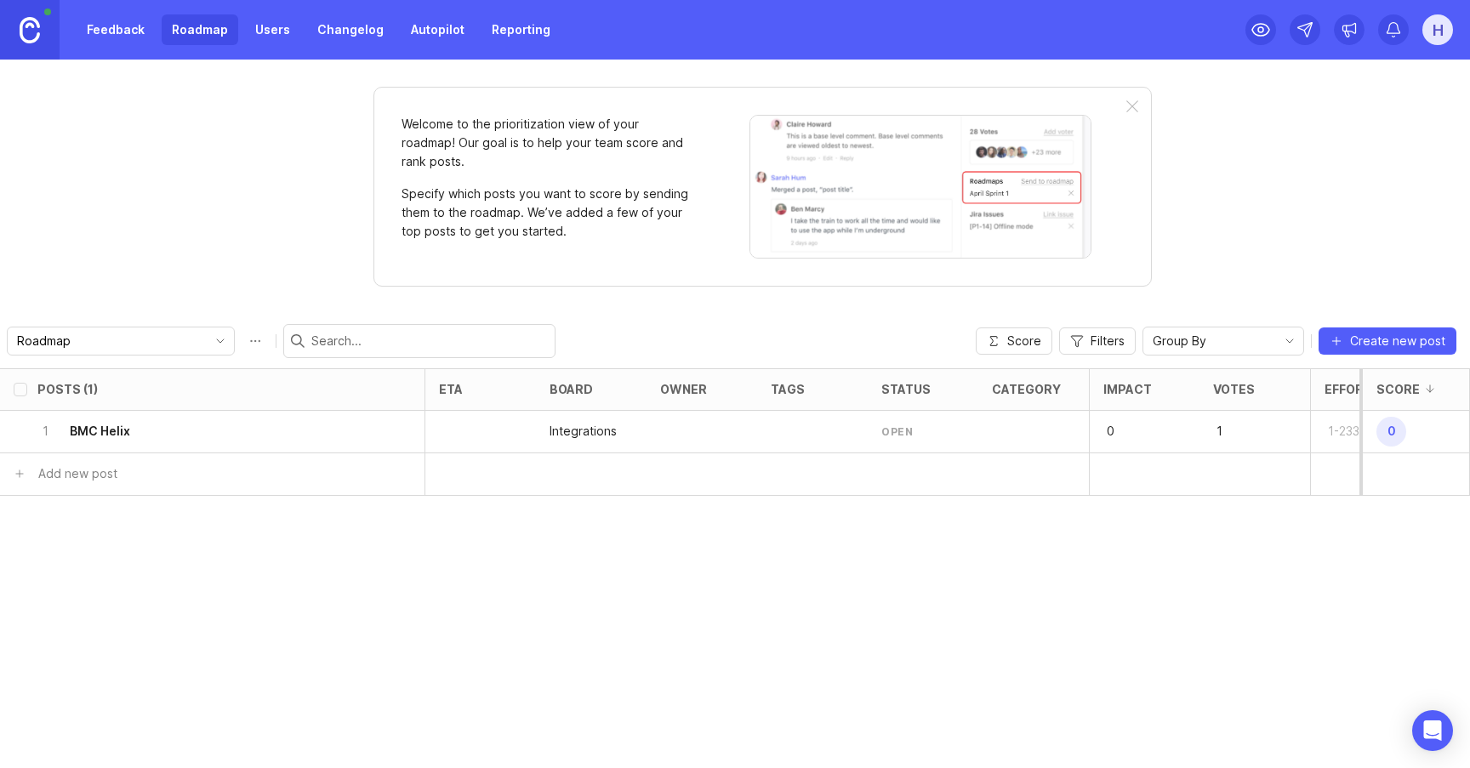
click at [144, 31] on link "Feedback" at bounding box center [116, 29] width 78 height 31
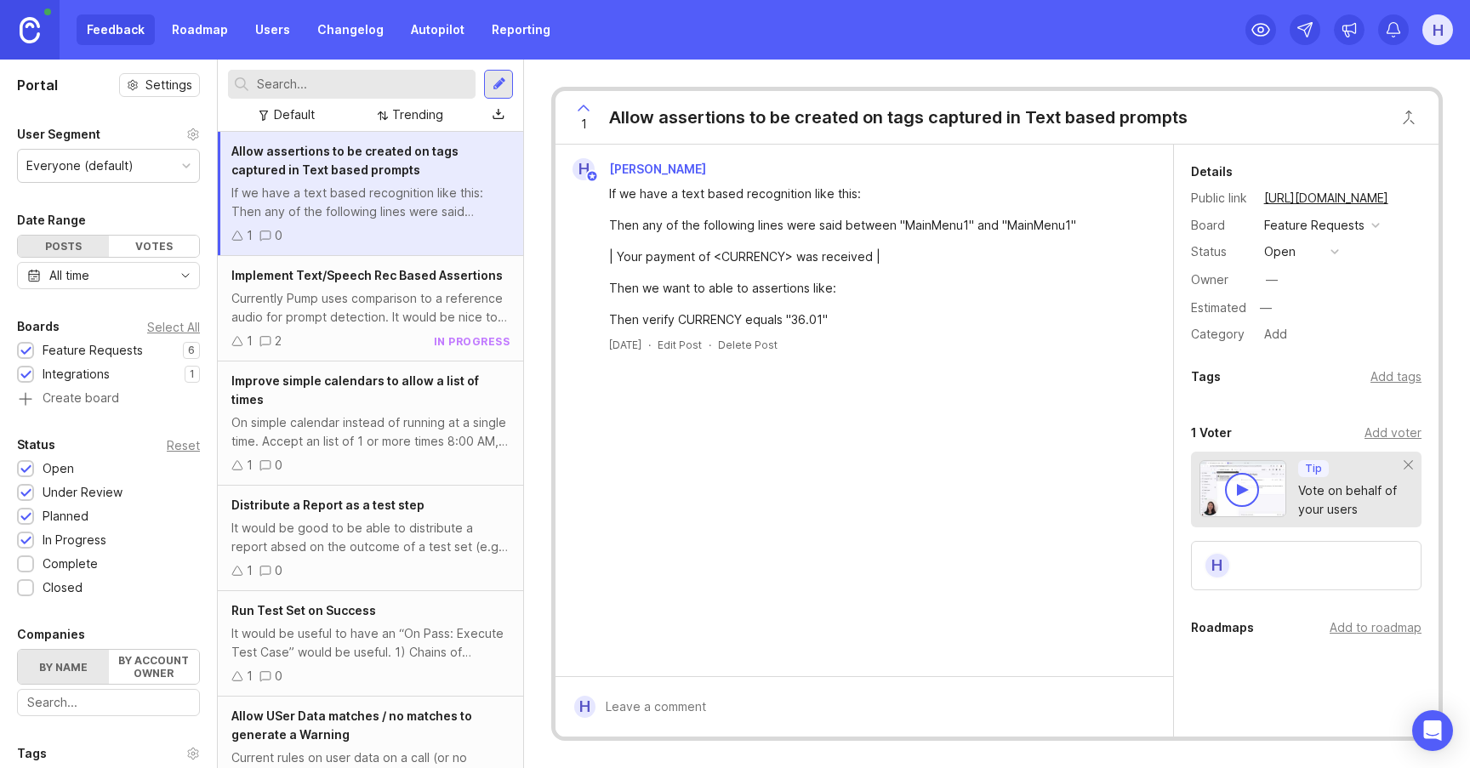
click at [1284, 256] on div "open" at bounding box center [1279, 251] width 31 height 19
click at [1053, 356] on div "[PERSON_NAME] If we have a text based recognition like this: Then any of the fo…" at bounding box center [865, 255] width 618 height 221
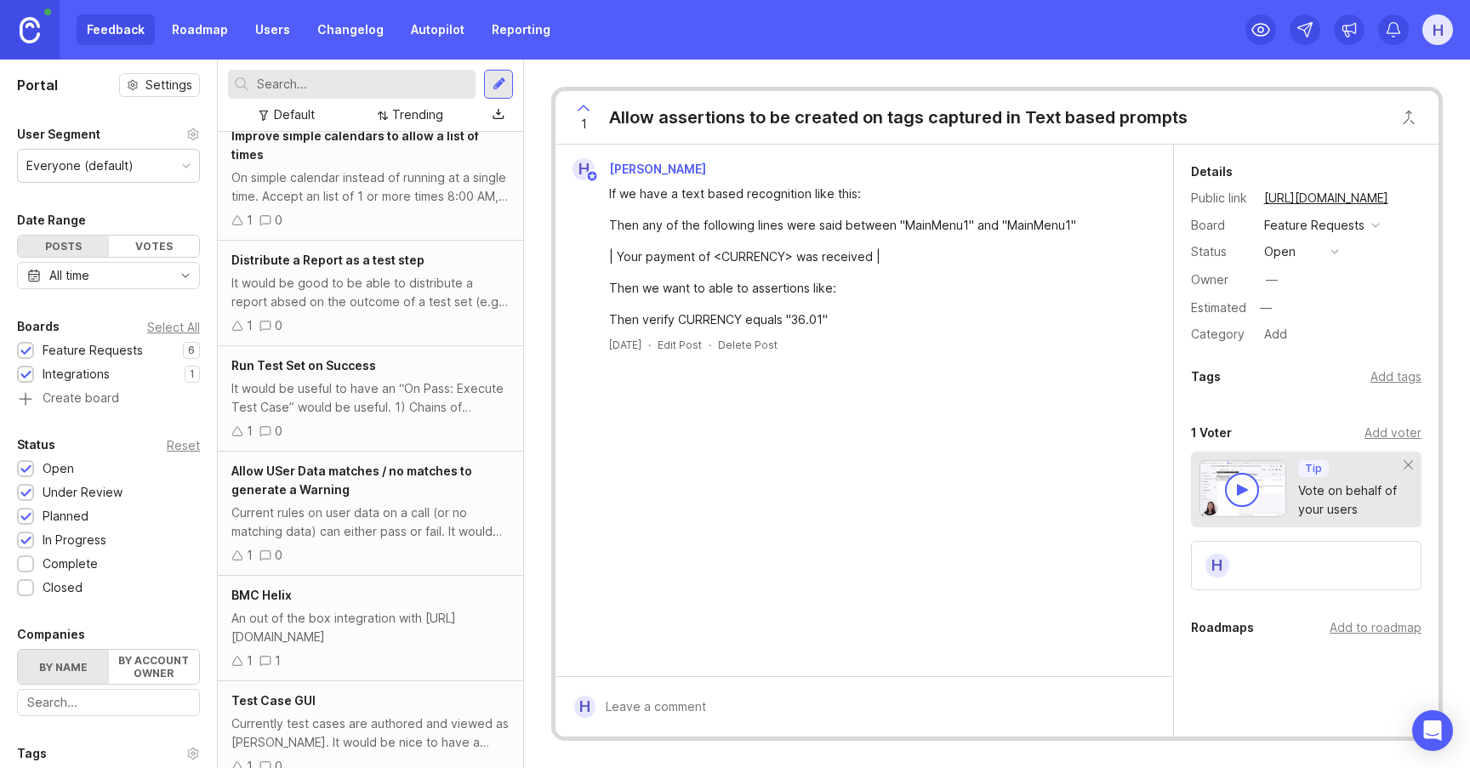
click at [374, 504] on div "Current rules on user data on a call (or no matching data) can either pass or f…" at bounding box center [370, 522] width 278 height 37
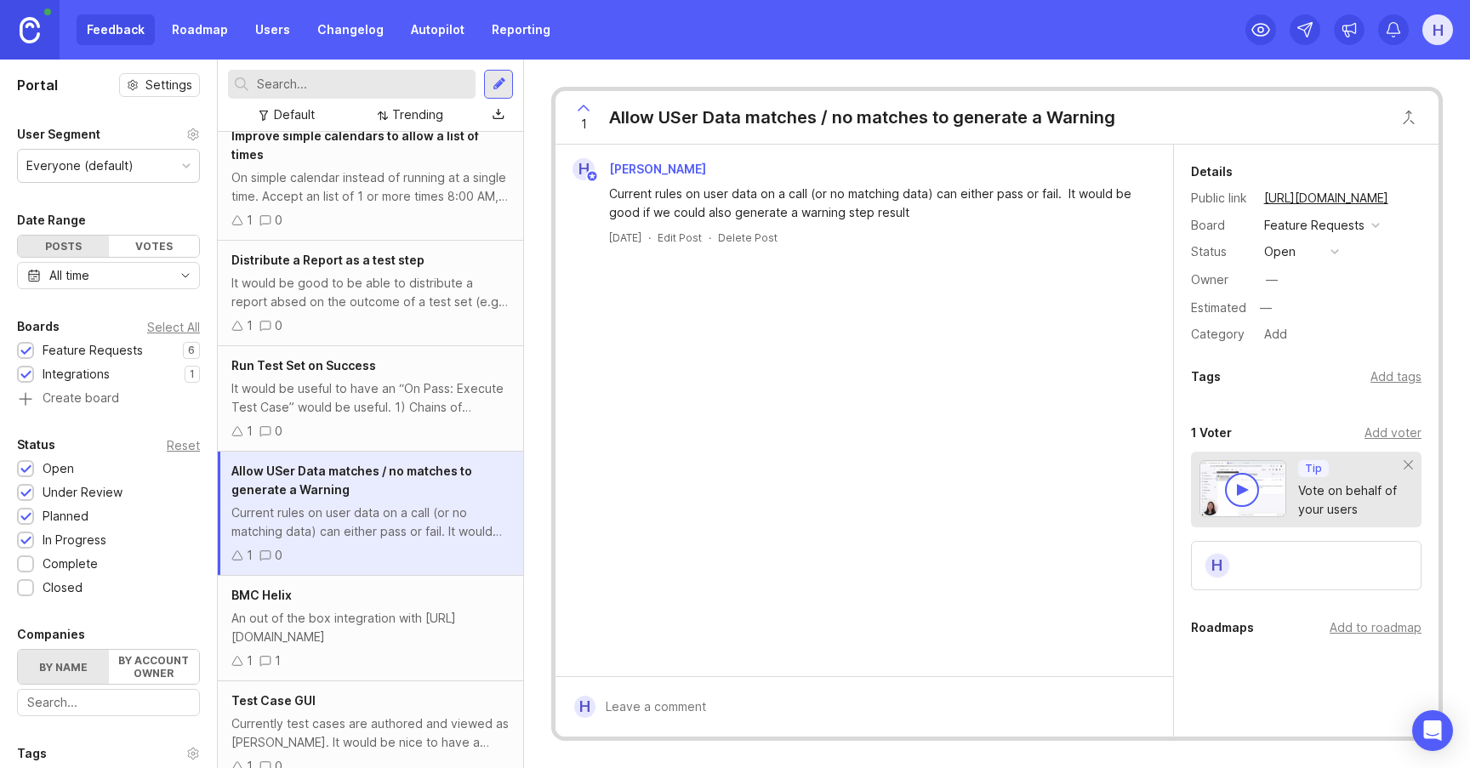
click at [735, 217] on div "Current rules on user data on a call (or no matching data) can either pass or f…" at bounding box center [874, 203] width 530 height 37
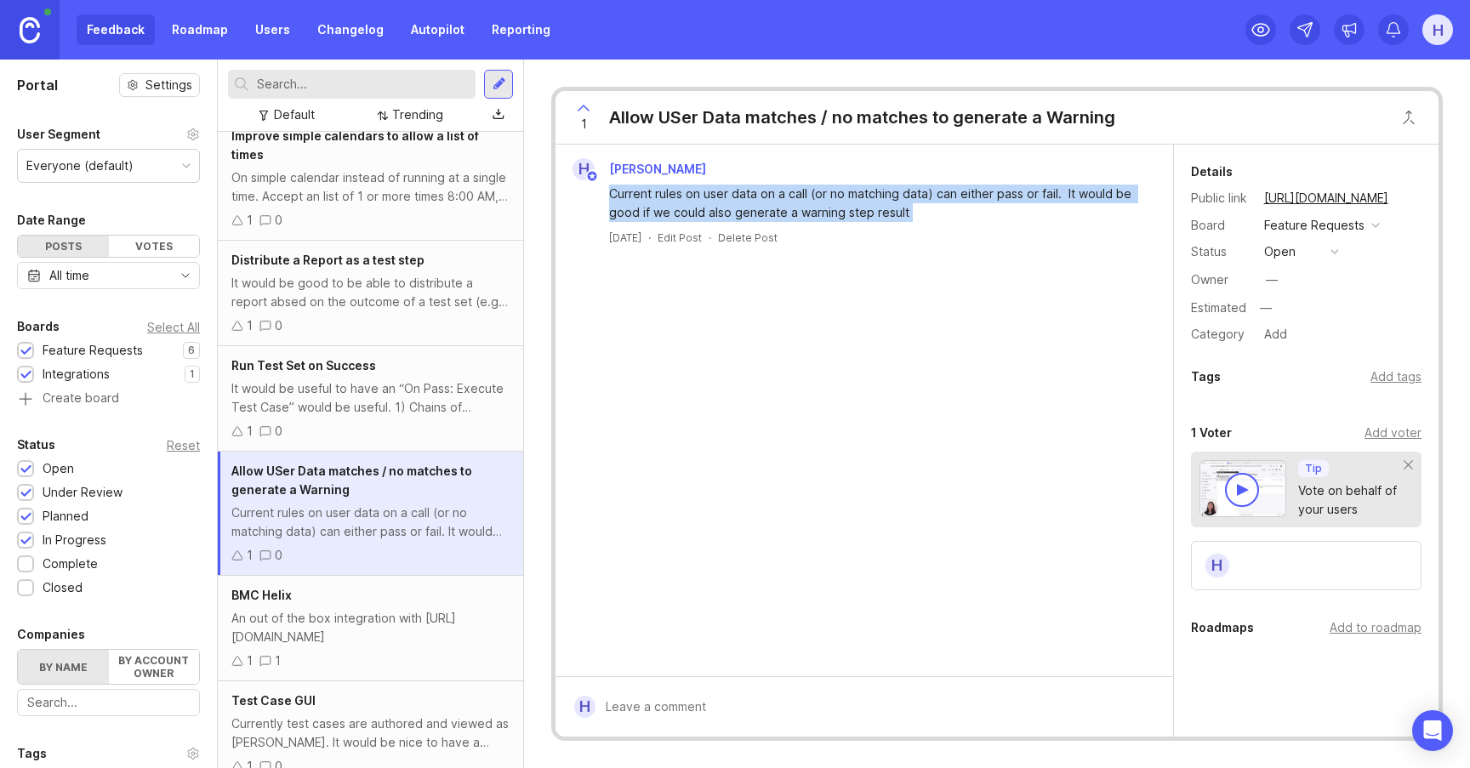
click at [735, 217] on div "Current rules on user data on a call (or no matching data) can either pass or f…" at bounding box center [874, 203] width 530 height 37
copy div "Current rules on user data on a call (or no matching data) can either pass or f…"
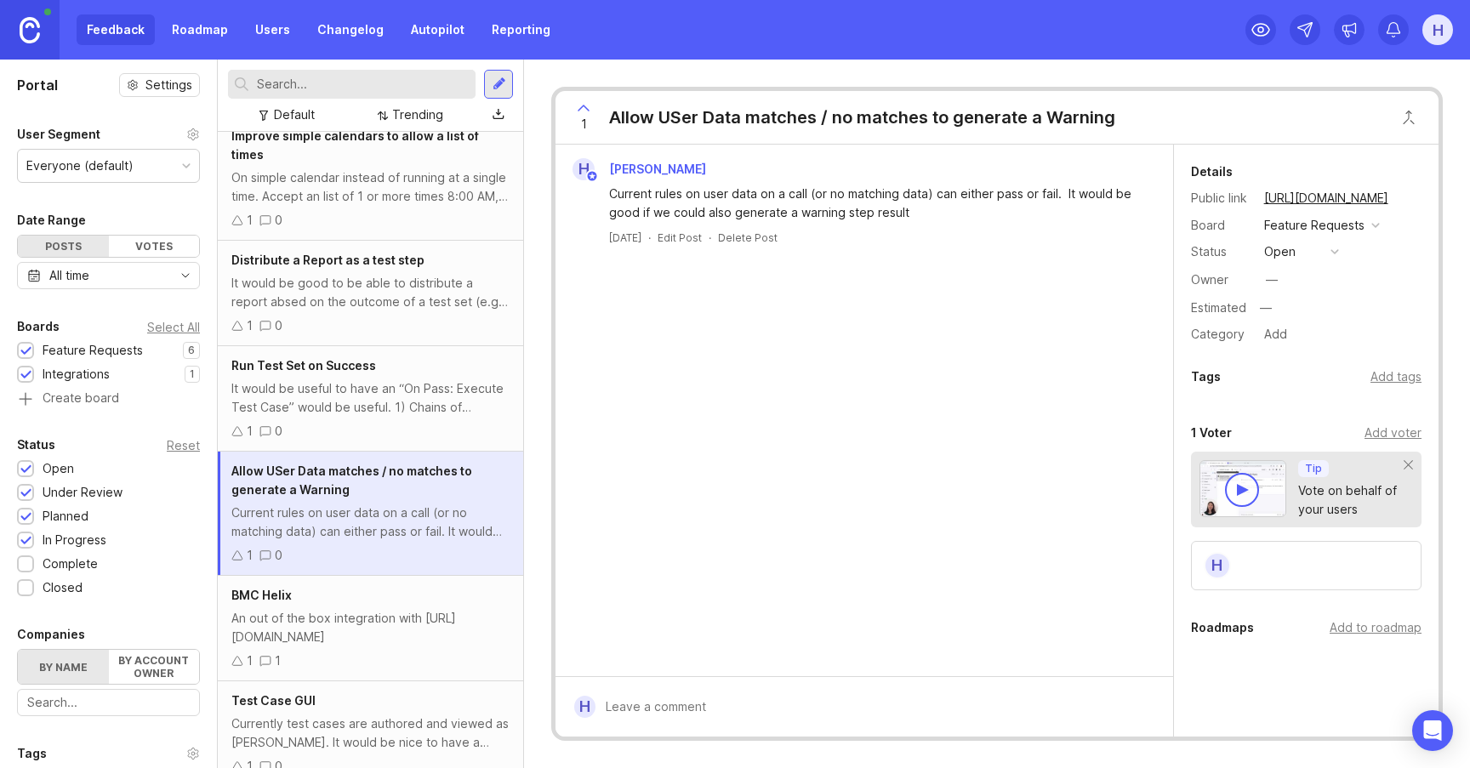
click at [754, 237] on div "Delete Post" at bounding box center [748, 238] width 60 height 14
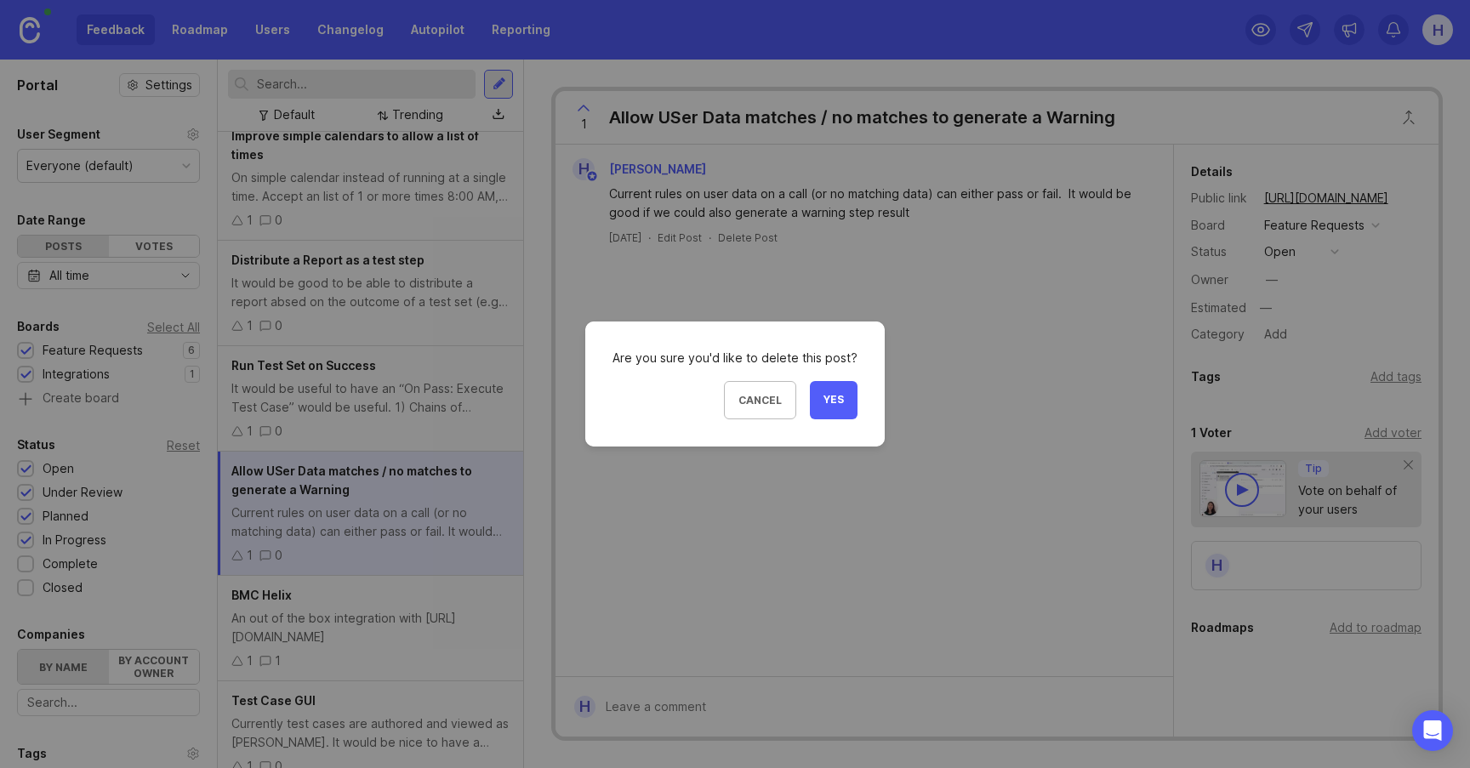
click at [826, 403] on span "Yes" at bounding box center [834, 400] width 20 height 14
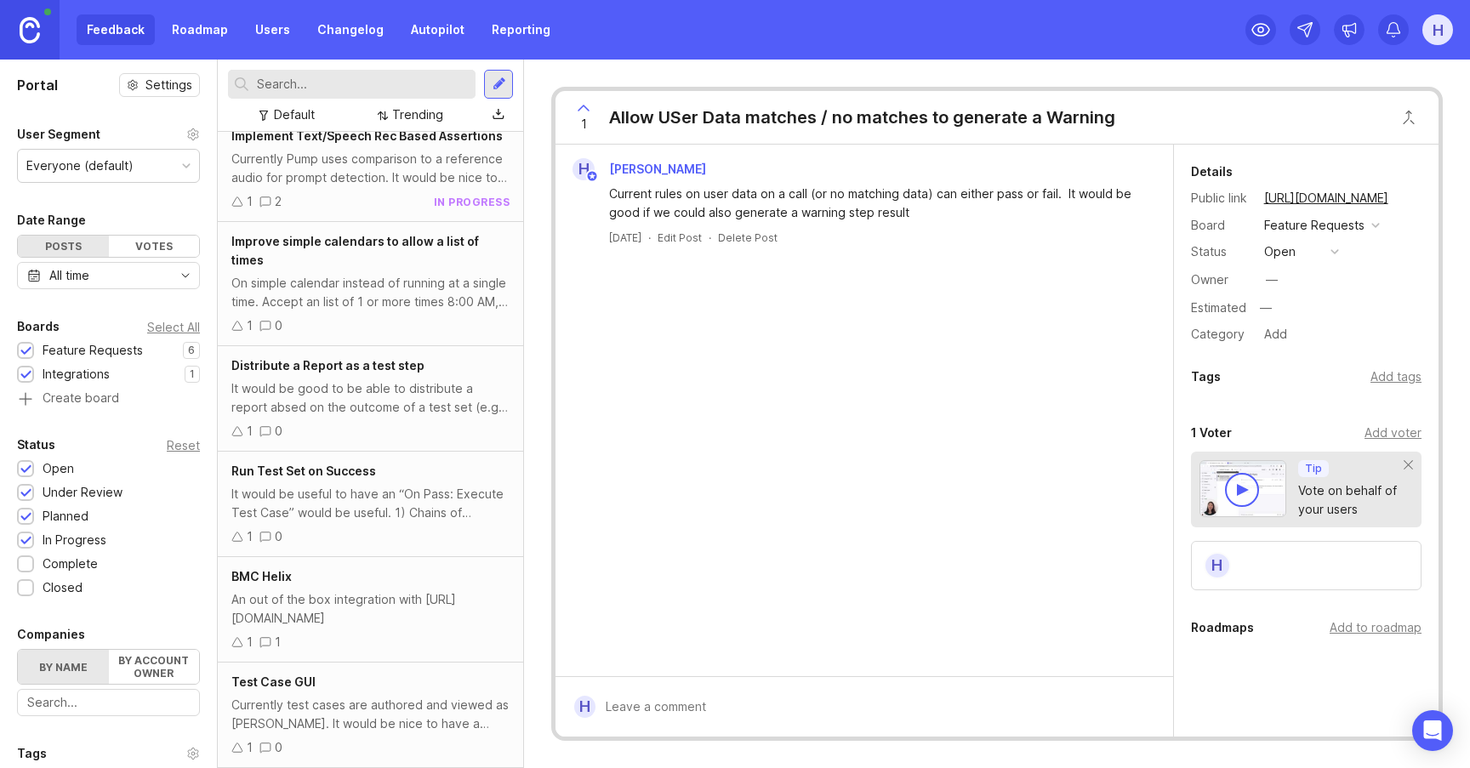
scroll to position [121, 0]
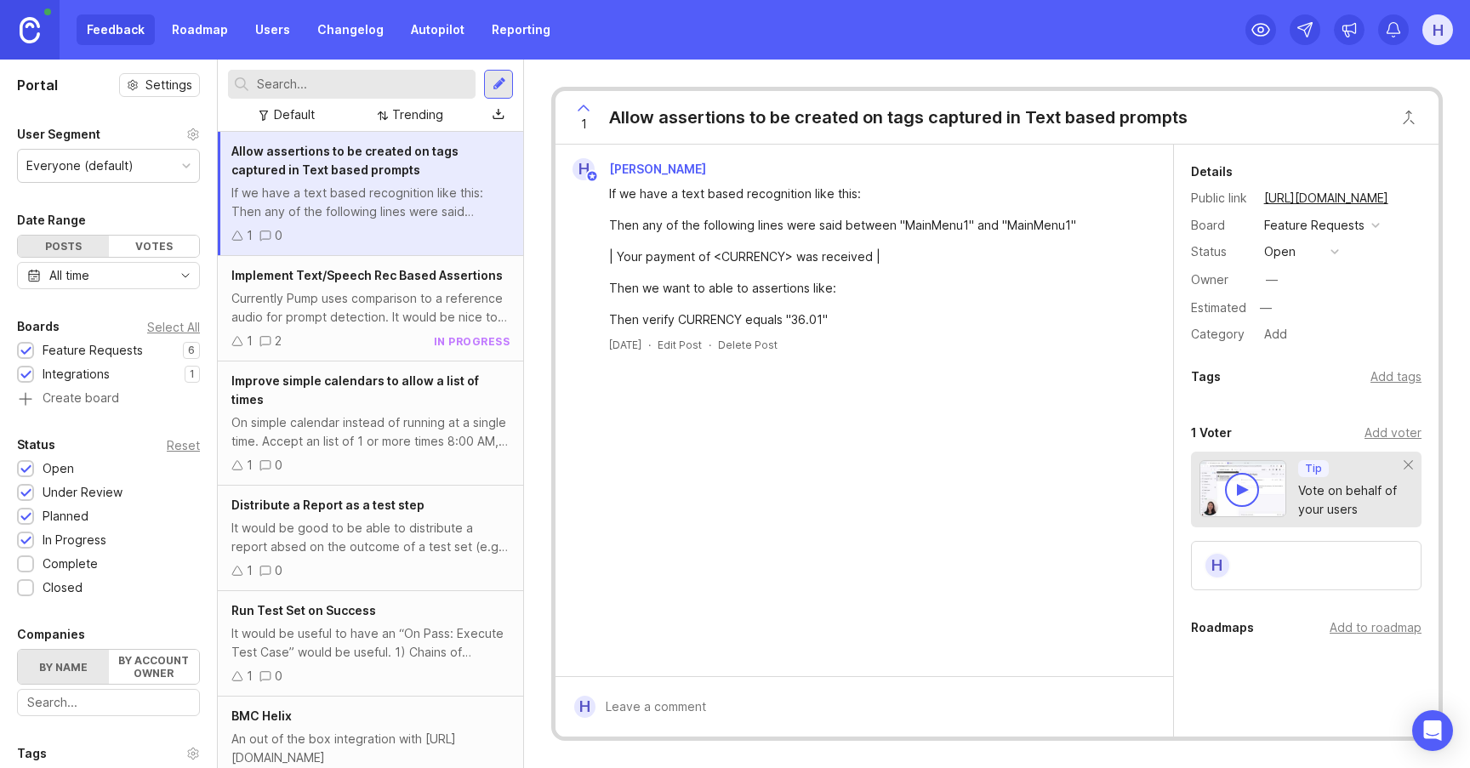
click at [506, 92] on div at bounding box center [498, 84] width 29 height 29
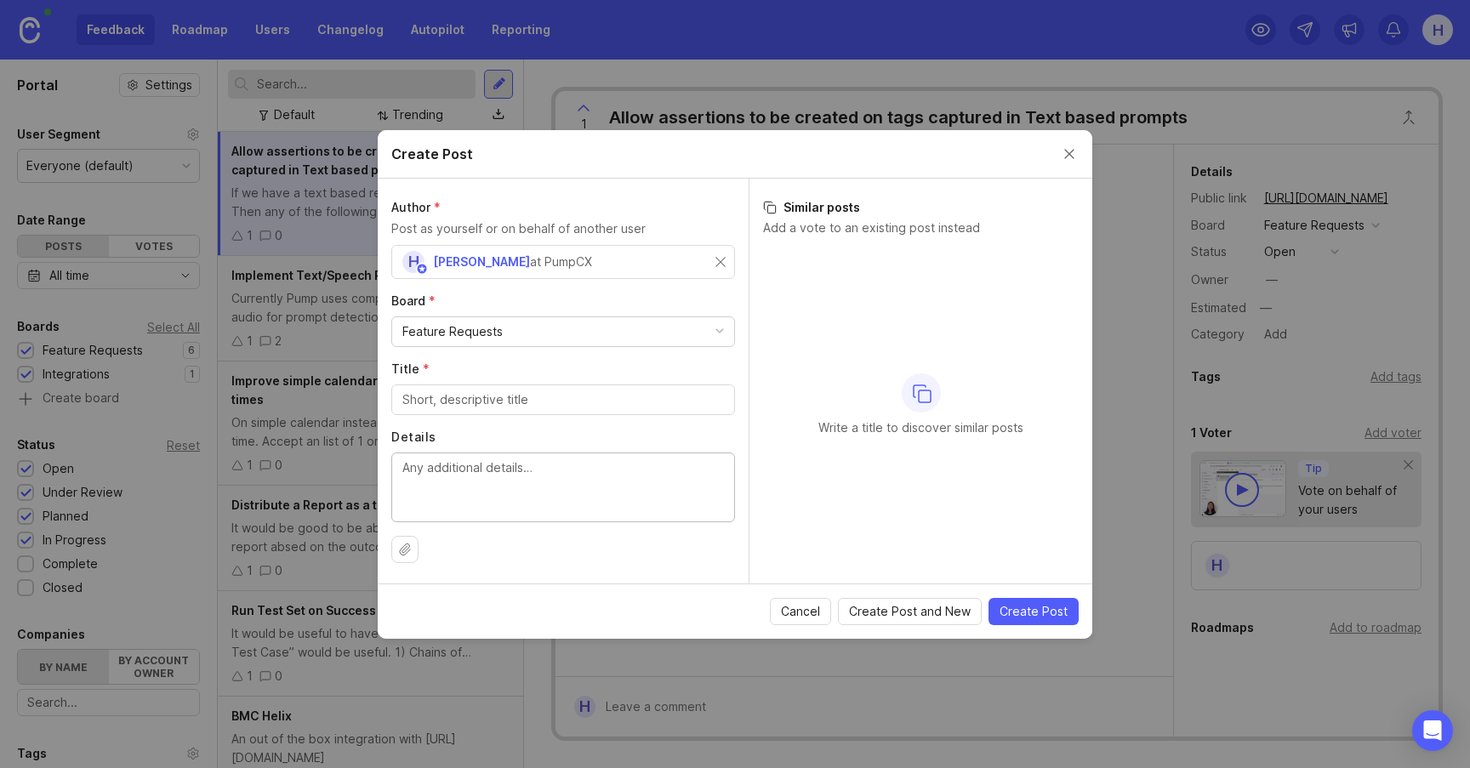
click at [496, 471] on textarea "Details" at bounding box center [563, 487] width 322 height 56
paste textarea "Current rules on user data on a call (or no matching data) can either pass or f…"
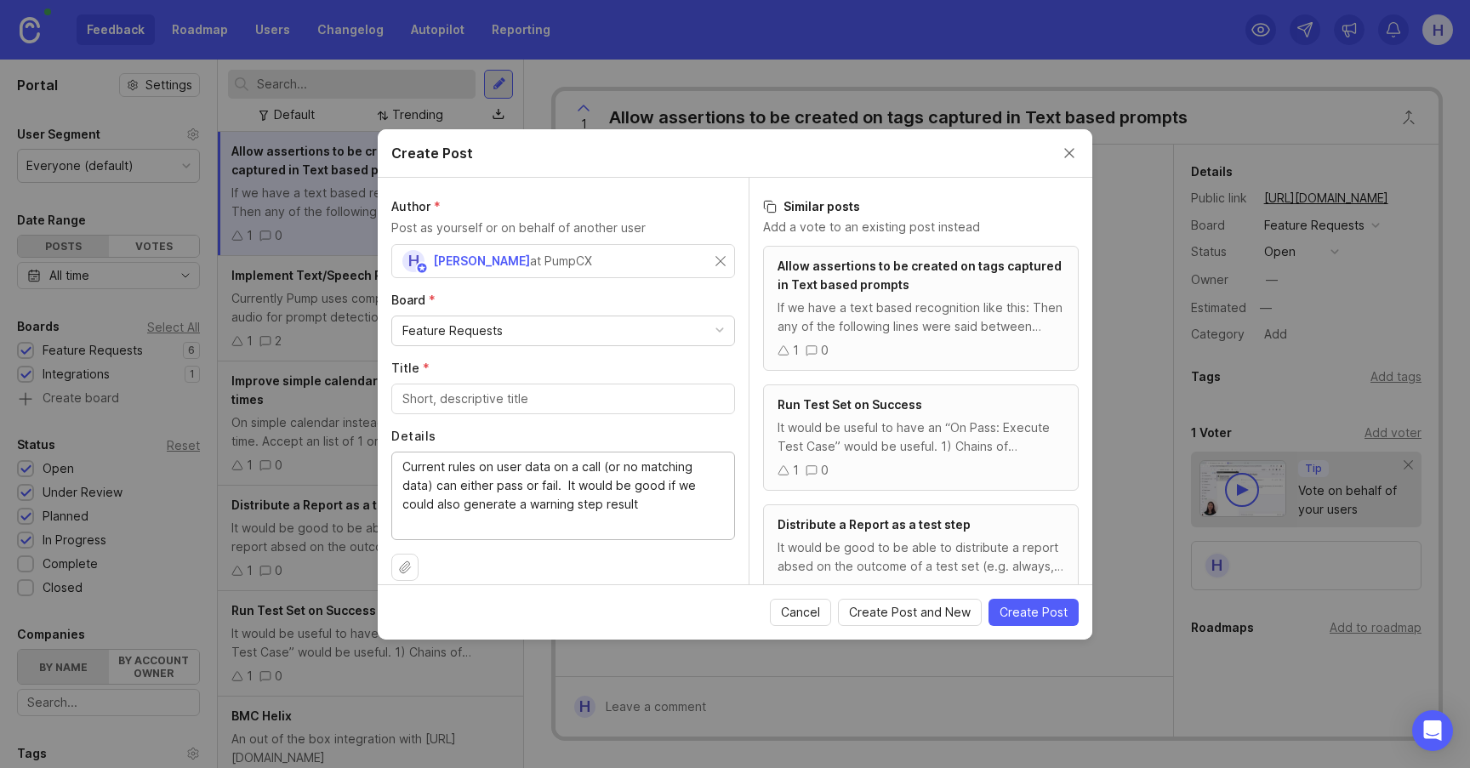
type textarea "Current rules on user data on a call (or no matching data) can either pass or f…"
click at [475, 395] on input "Title *" at bounding box center [563, 399] width 322 height 19
type input "Allow User Data assertions to cause a Warning"
click at [1026, 609] on span "Create Post" at bounding box center [1034, 612] width 68 height 17
